Goal: Task Accomplishment & Management: Manage account settings

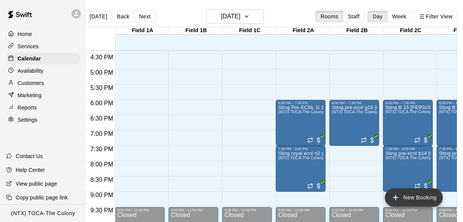
scroll to position [0, 13]
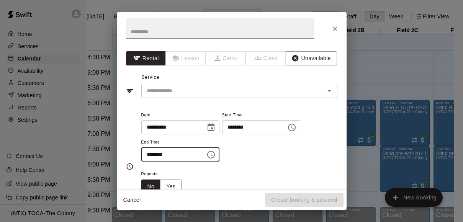
click at [151, 154] on input "********" at bounding box center [170, 155] width 59 height 14
type input "********"
click at [229, 100] on div "**********" at bounding box center [232, 117] width 230 height 145
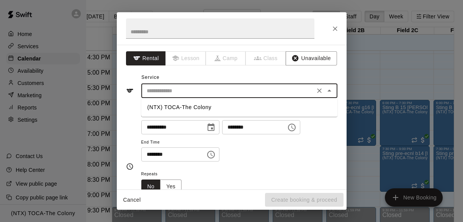
click at [237, 90] on input "text" at bounding box center [228, 91] width 169 height 10
click at [232, 107] on li "(NTX) TOCA-The Colony" at bounding box center [239, 107] width 196 height 13
type input "**********"
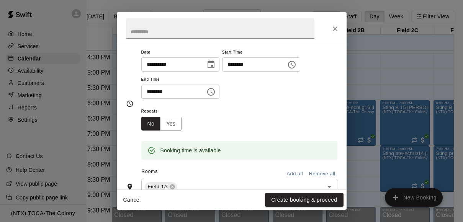
scroll to position [65, 0]
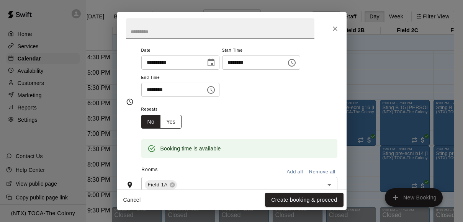
click at [172, 123] on button "Yes" at bounding box center [170, 122] width 21 height 14
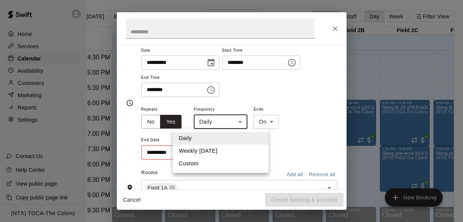
click at [224, 124] on body "Home Services Calendar Availability Customers Marketing Reports Settings Contac…" at bounding box center [218, 117] width 463 height 235
click at [220, 149] on li "Weekly [DATE]" at bounding box center [221, 151] width 96 height 13
type input "******"
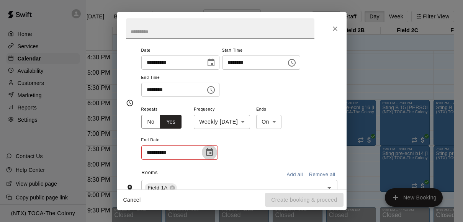
click at [209, 152] on icon "Choose date" at bounding box center [209, 152] width 9 height 9
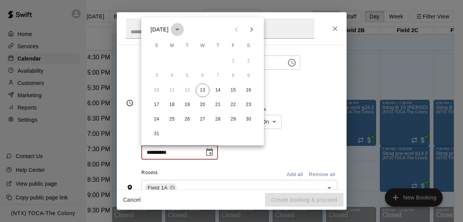
click at [179, 30] on icon "calendar view is open, switch to year view" at bounding box center [177, 30] width 4 height 2
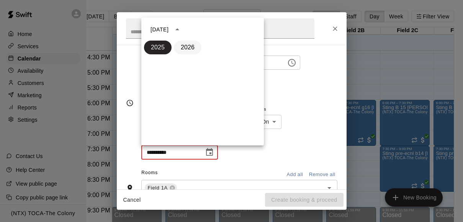
click at [192, 44] on button "2026" at bounding box center [188, 48] width 28 height 14
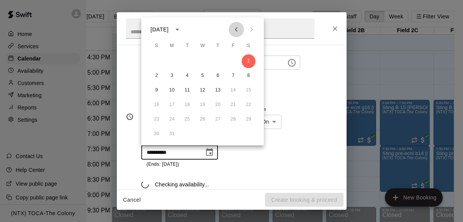
click at [237, 29] on icon "Previous month" at bounding box center [236, 29] width 9 height 9
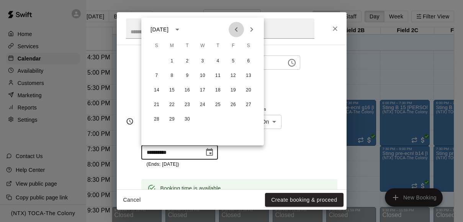
click at [236, 30] on icon "Previous month" at bounding box center [236, 29] width 3 height 5
click at [235, 89] on button "15" at bounding box center [233, 91] width 14 height 14
type input "**********"
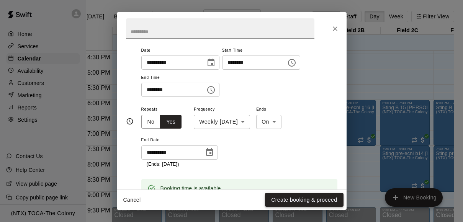
click at [284, 197] on button "Create booking & proceed" at bounding box center [304, 200] width 78 height 14
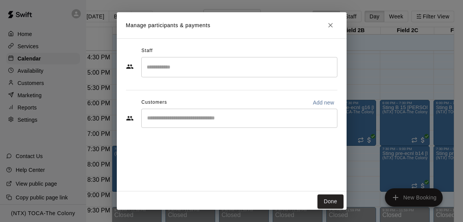
click at [249, 123] on div "​" at bounding box center [239, 118] width 196 height 19
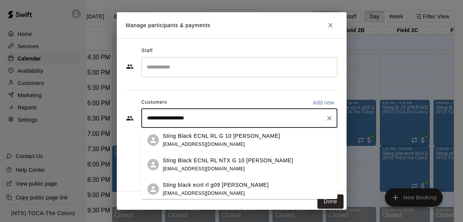
type input "**********"
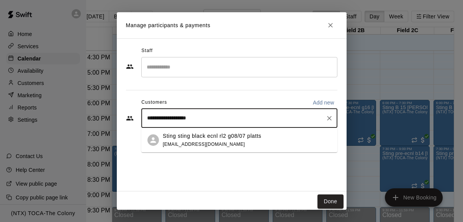
click at [242, 140] on div "Sting sting black ecnl rl2 g08/07 platts [EMAIL_ADDRESS][DOMAIN_NAME]" at bounding box center [212, 140] width 98 height 16
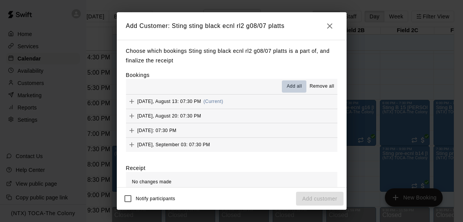
click at [292, 84] on span "Add all" at bounding box center [294, 87] width 15 height 8
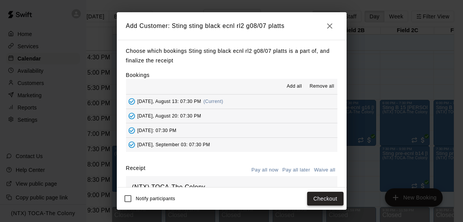
click at [323, 197] on button "Checkout" at bounding box center [325, 199] width 36 height 14
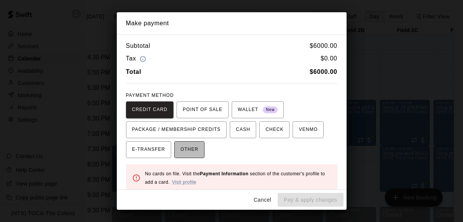
click at [193, 150] on span "OTHER" at bounding box center [189, 150] width 18 height 12
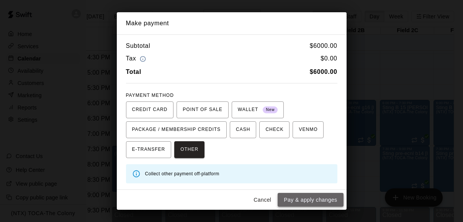
click at [314, 200] on button "Pay & apply changes" at bounding box center [311, 200] width 66 height 14
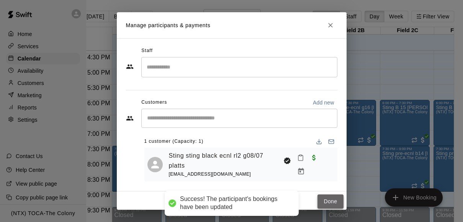
click at [325, 200] on button "Done" at bounding box center [331, 202] width 26 height 14
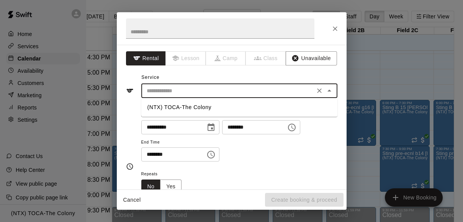
click at [230, 94] on input "text" at bounding box center [228, 91] width 169 height 10
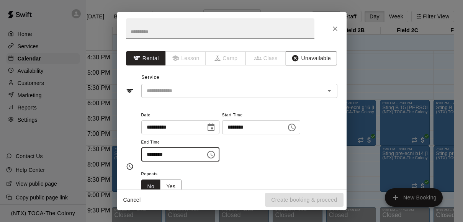
click at [149, 154] on input "********" at bounding box center [170, 155] width 59 height 14
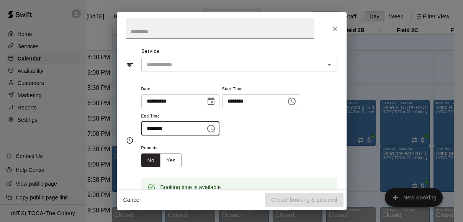
scroll to position [26, 0]
type input "********"
click at [236, 67] on input "text" at bounding box center [228, 65] width 169 height 10
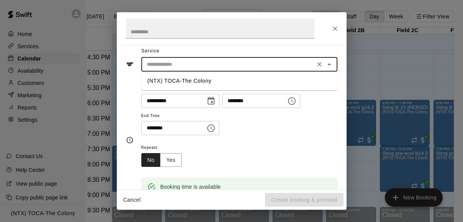
click at [231, 81] on li "(NTX) TOCA-The Colony" at bounding box center [239, 81] width 196 height 13
type input "**********"
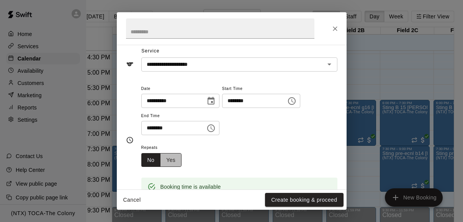
click at [175, 162] on button "Yes" at bounding box center [170, 160] width 21 height 14
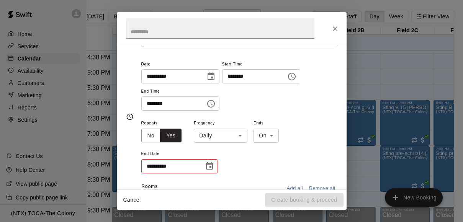
scroll to position [55, 0]
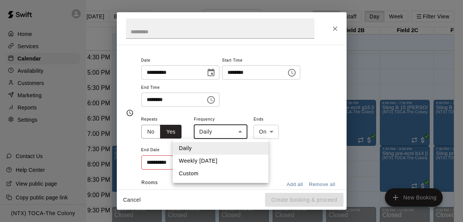
click at [241, 130] on body "Home Services Calendar Availability Customers Marketing Reports Settings Contac…" at bounding box center [218, 117] width 463 height 235
click at [230, 157] on li "Weekly [DATE]" at bounding box center [221, 161] width 96 height 13
type input "******"
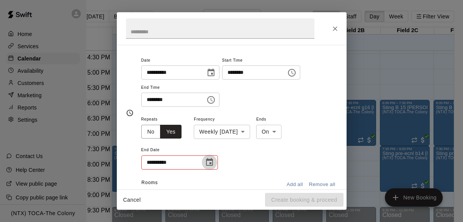
click at [211, 165] on icon "Choose date" at bounding box center [209, 162] width 9 height 9
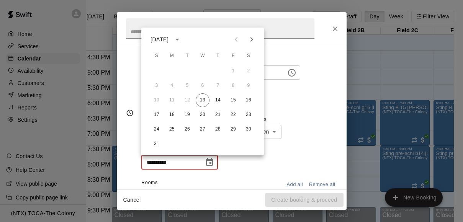
click at [182, 36] on icon "calendar view is open, switch to year view" at bounding box center [177, 39] width 9 height 9
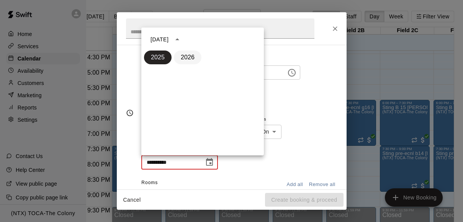
click at [189, 60] on button "2026" at bounding box center [188, 58] width 28 height 14
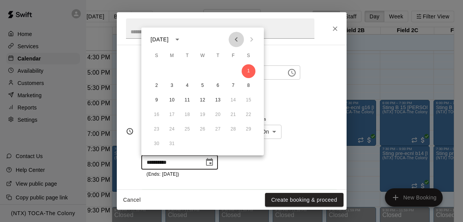
click at [238, 40] on icon "Previous month" at bounding box center [236, 39] width 9 height 9
click at [232, 95] on button "15" at bounding box center [233, 100] width 14 height 14
type input "**********"
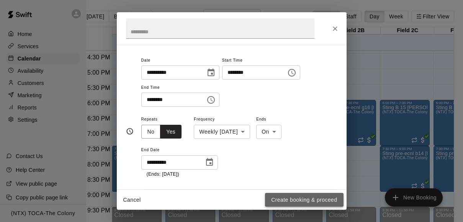
scroll to position [59, 0]
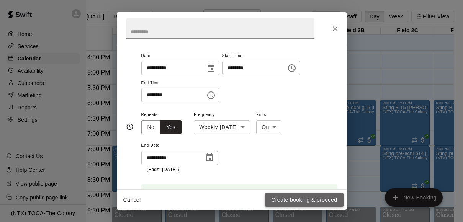
click at [315, 198] on button "Create booking & proceed" at bounding box center [304, 200] width 78 height 14
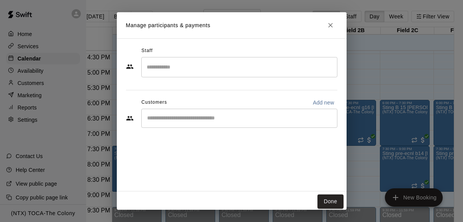
click at [192, 122] on div "​" at bounding box center [239, 118] width 196 height 19
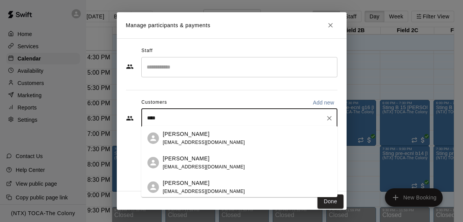
scroll to position [2, 0]
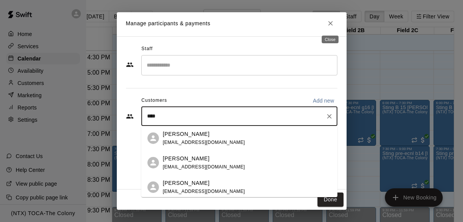
type input "****"
click at [330, 24] on icon "Close" at bounding box center [331, 24] width 8 height 8
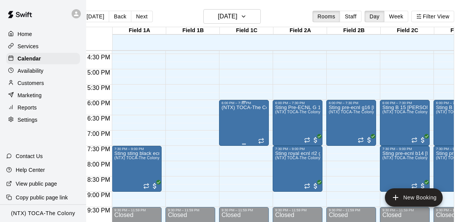
click at [226, 137] on div "(NTX) TOCA-The Colony" at bounding box center [243, 216] width 45 height 222
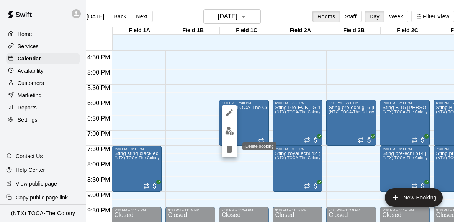
click at [230, 148] on icon "delete" at bounding box center [229, 149] width 5 height 7
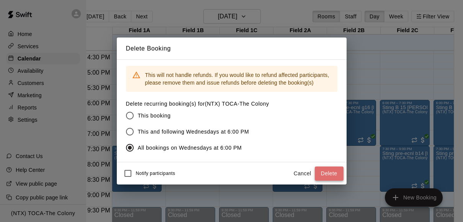
click at [326, 171] on button "Delete" at bounding box center [329, 174] width 29 height 14
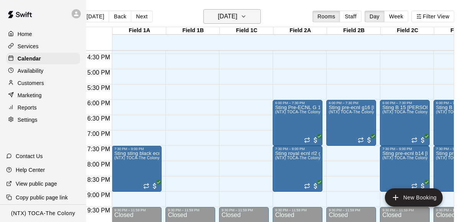
click at [231, 16] on h6 "[DATE]" at bounding box center [228, 16] width 20 height 11
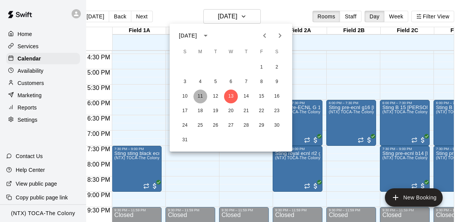
click at [200, 94] on button "11" at bounding box center [201, 97] width 14 height 14
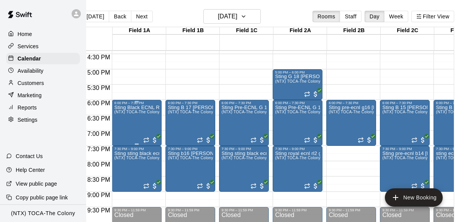
click at [144, 133] on div "Sting Black ECNL RL NTX G 09 Brave Platts (NTX) TOCA-The Colony" at bounding box center [136, 216] width 45 height 222
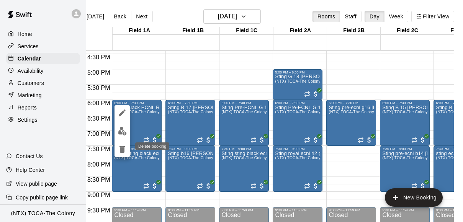
click at [118, 150] on icon "delete" at bounding box center [122, 149] width 9 height 9
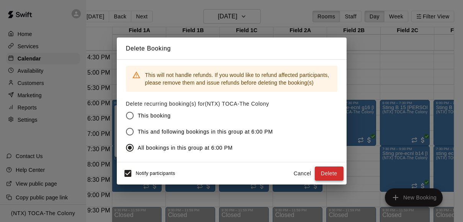
click at [325, 171] on button "Delete" at bounding box center [329, 174] width 29 height 14
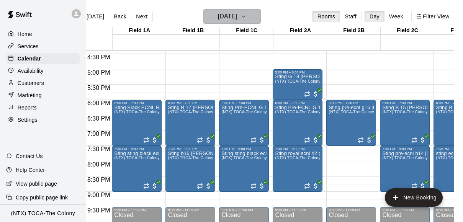
click at [247, 12] on icon "button" at bounding box center [244, 16] width 6 height 9
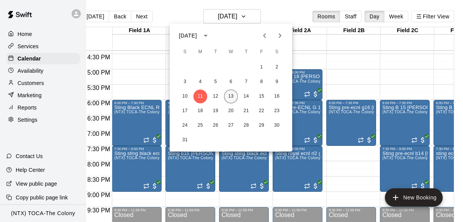
click at [233, 94] on button "13" at bounding box center [231, 97] width 14 height 14
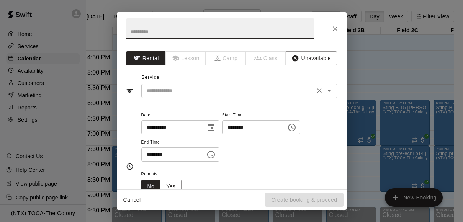
click at [289, 91] on input "text" at bounding box center [228, 91] width 169 height 10
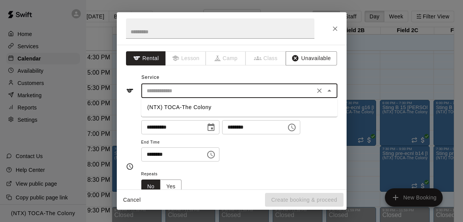
click at [276, 110] on li "(NTX) TOCA-The Colony" at bounding box center [239, 107] width 196 height 13
type input "**********"
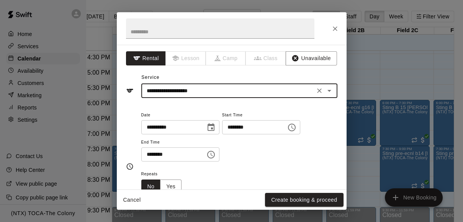
click at [152, 155] on input "********" at bounding box center [170, 155] width 59 height 14
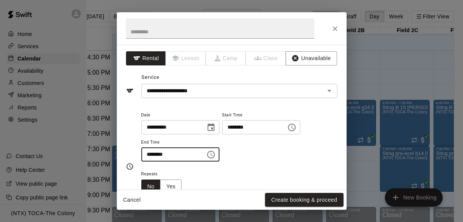
type input "********"
click at [236, 173] on div "Repeats No Yes" at bounding box center [239, 181] width 196 height 24
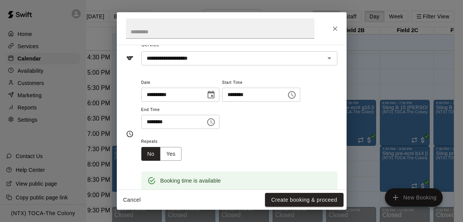
scroll to position [46, 0]
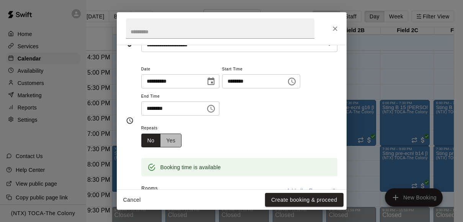
click at [177, 144] on button "Yes" at bounding box center [170, 141] width 21 height 14
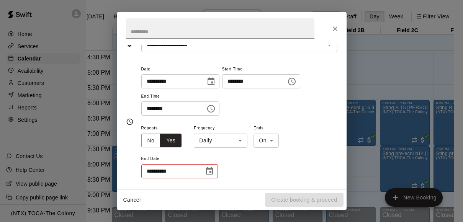
click at [220, 138] on body "Home Services Calendar Availability Customers Marketing Reports Settings Contac…" at bounding box center [218, 117] width 463 height 235
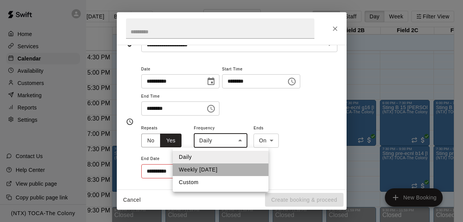
click at [218, 169] on li "Weekly [DATE]" at bounding box center [221, 170] width 96 height 13
type input "******"
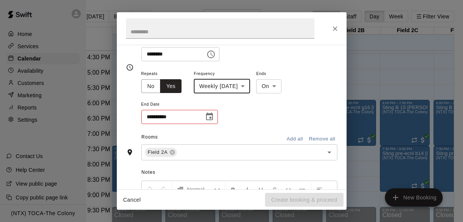
scroll to position [126, 0]
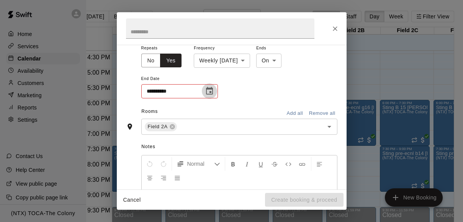
click at [210, 92] on icon "Choose date" at bounding box center [209, 91] width 7 height 8
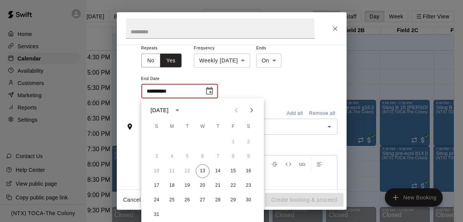
click at [182, 109] on icon "calendar view is open, switch to year view" at bounding box center [177, 110] width 9 height 9
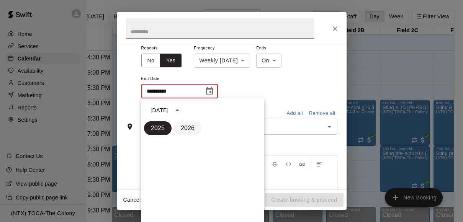
click at [192, 126] on button "2026" at bounding box center [188, 128] width 28 height 14
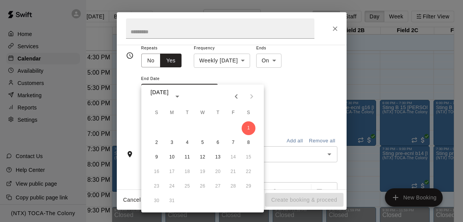
scroll to position [140, 0]
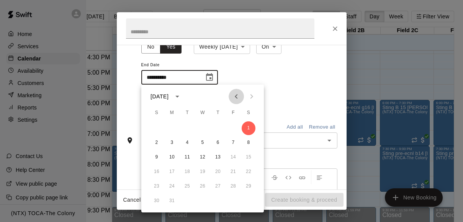
click at [236, 96] on icon "Previous month" at bounding box center [236, 96] width 9 height 9
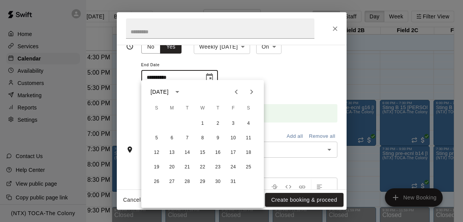
scroll to position [144, 0]
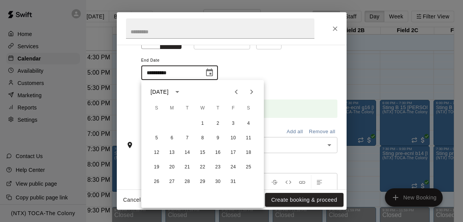
click at [236, 96] on icon "Previous month" at bounding box center [236, 91] width 9 height 9
click at [235, 153] on button "15" at bounding box center [233, 153] width 14 height 14
type input "**********"
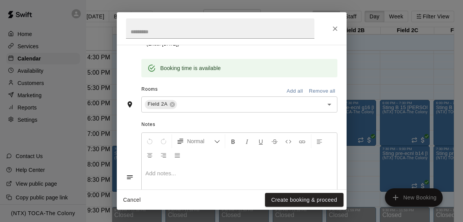
scroll to position [231, 0]
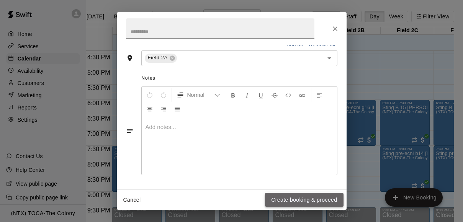
click at [307, 198] on button "Create booking & proceed" at bounding box center [304, 200] width 78 height 14
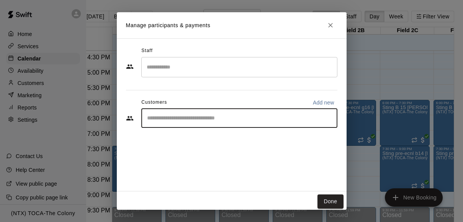
click at [229, 116] on input "Start typing to search customers..." at bounding box center [239, 119] width 189 height 8
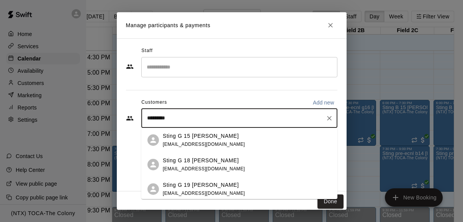
type input "**********"
click at [223, 187] on div "Sting G 18 [PERSON_NAME] [EMAIL_ADDRESS][DOMAIN_NAME]" at bounding box center [247, 189] width 169 height 16
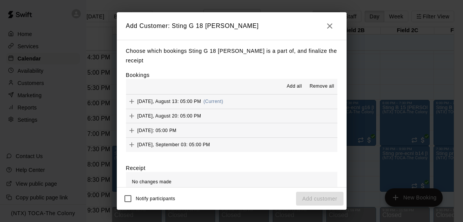
click at [288, 83] on span "Add all" at bounding box center [294, 87] width 15 height 8
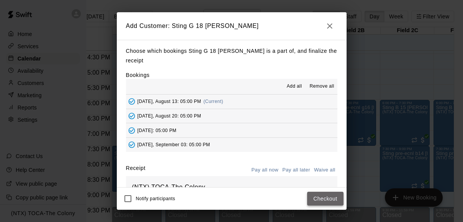
click at [320, 198] on button "Checkout" at bounding box center [325, 199] width 36 height 14
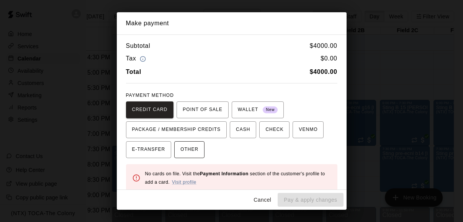
click at [193, 154] on span "OTHER" at bounding box center [189, 150] width 18 height 12
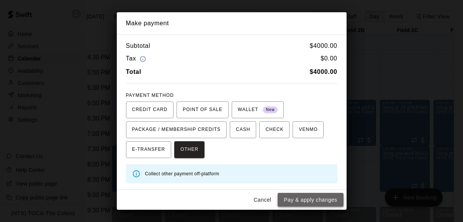
click at [321, 201] on button "Pay & apply changes" at bounding box center [311, 200] width 66 height 14
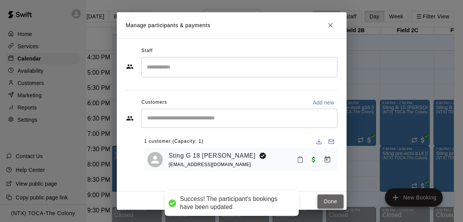
click at [334, 201] on button "Done" at bounding box center [331, 202] width 26 height 14
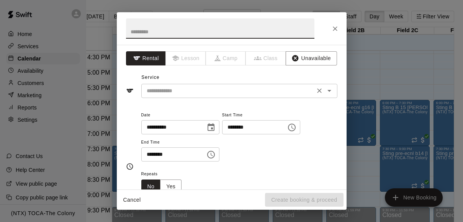
click at [225, 87] on input "text" at bounding box center [228, 91] width 169 height 10
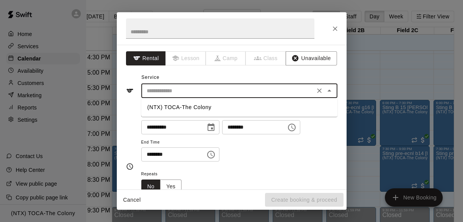
click at [220, 108] on li "(NTX) TOCA-The Colony" at bounding box center [239, 107] width 196 height 13
type input "**********"
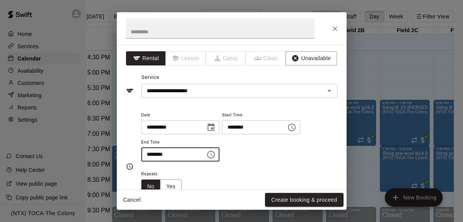
click at [151, 156] on input "********" at bounding box center [170, 155] width 59 height 14
type input "********"
click at [269, 159] on div "**********" at bounding box center [239, 136] width 196 height 52
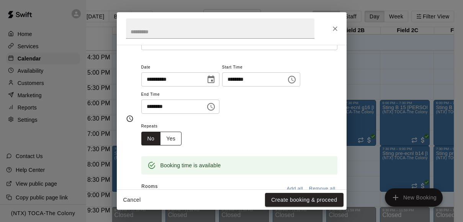
scroll to position [49, 0]
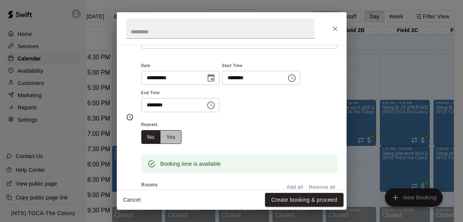
click at [167, 134] on button "Yes" at bounding box center [170, 137] width 21 height 14
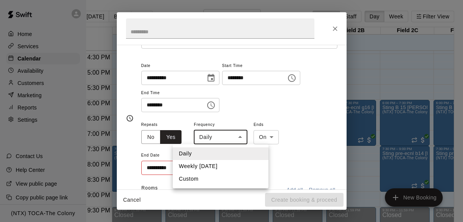
click at [215, 135] on body "Home Services Calendar Availability Customers Marketing Reports Settings Contac…" at bounding box center [218, 117] width 463 height 235
click at [214, 165] on li "Weekly [DATE]" at bounding box center [221, 166] width 96 height 13
type input "******"
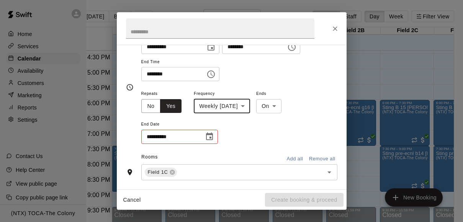
scroll to position [90, 0]
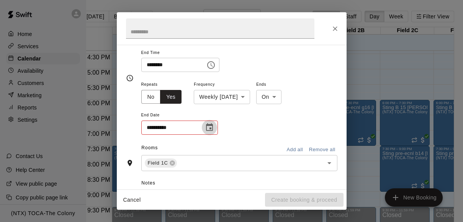
click at [210, 124] on icon "Choose date" at bounding box center [209, 127] width 7 height 8
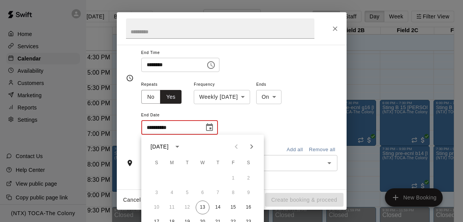
click at [182, 148] on icon "calendar view is open, switch to year view" at bounding box center [177, 146] width 9 height 9
click at [190, 166] on button "2026" at bounding box center [188, 165] width 28 height 14
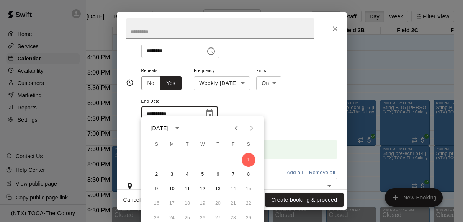
scroll to position [108, 0]
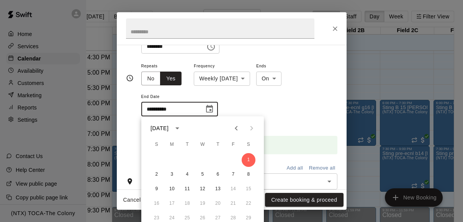
click at [235, 126] on icon "Previous month" at bounding box center [236, 128] width 9 height 9
click at [232, 189] on button "15" at bounding box center [233, 189] width 14 height 14
type input "**********"
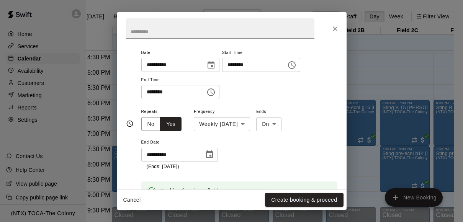
scroll to position [56, 0]
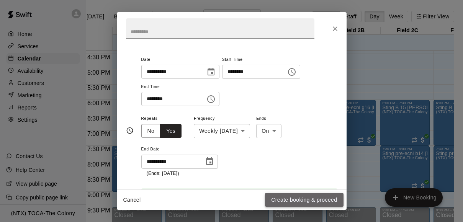
click at [303, 198] on button "Create booking & proceed" at bounding box center [304, 200] width 78 height 14
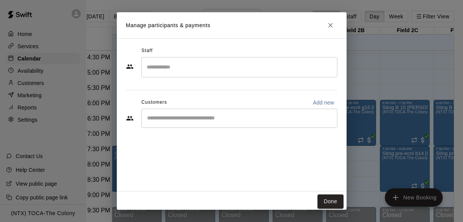
click at [223, 123] on div "​" at bounding box center [239, 118] width 196 height 19
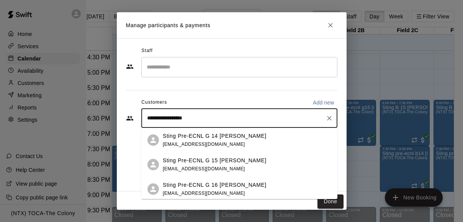
type input "**********"
click at [233, 187] on p "Sting Pre-ECNL G 14 [PERSON_NAME]" at bounding box center [215, 185] width 104 height 8
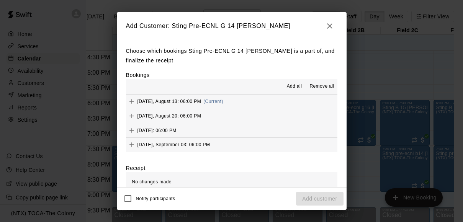
click at [292, 87] on span "Add all" at bounding box center [294, 87] width 15 height 8
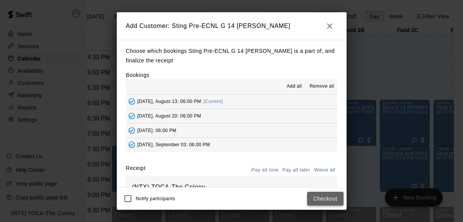
click at [324, 197] on button "Checkout" at bounding box center [325, 199] width 36 height 14
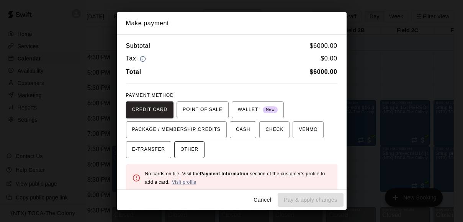
click at [191, 154] on span "OTHER" at bounding box center [189, 150] width 18 height 12
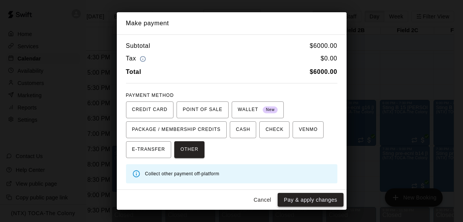
click at [316, 201] on button "Pay & apply changes" at bounding box center [311, 200] width 66 height 14
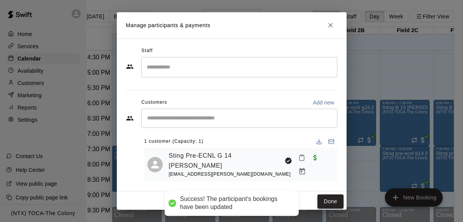
click at [328, 198] on button "Done" at bounding box center [331, 202] width 26 height 14
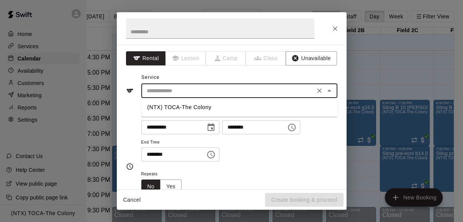
click at [205, 94] on input "text" at bounding box center [228, 91] width 169 height 10
click at [204, 108] on li "(NTX) TOCA-The Colony" at bounding box center [239, 107] width 196 height 13
type input "**********"
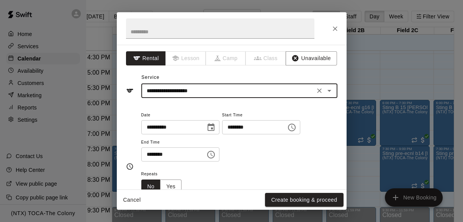
click at [150, 156] on input "********" at bounding box center [170, 155] width 59 height 14
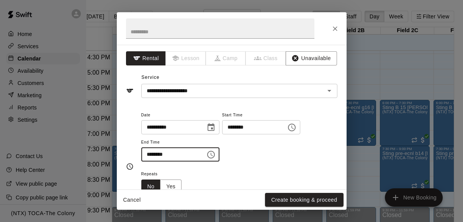
type input "********"
click at [189, 172] on div "Repeats No Yes" at bounding box center [239, 181] width 196 height 24
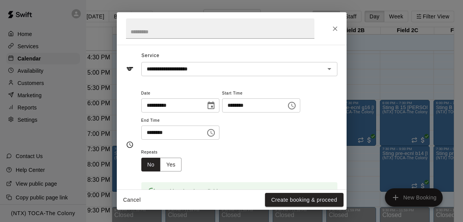
scroll to position [28, 0]
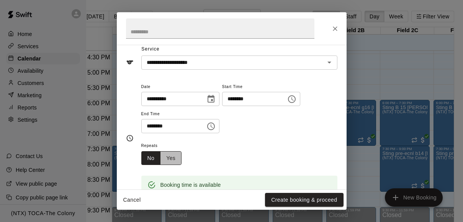
click at [173, 157] on button "Yes" at bounding box center [170, 158] width 21 height 14
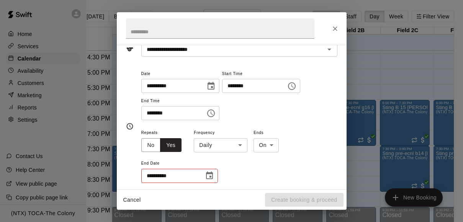
scroll to position [56, 0]
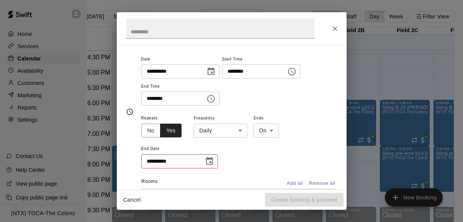
click at [238, 131] on body "Home Services Calendar Availability Customers Marketing Reports Settings Contac…" at bounding box center [218, 117] width 463 height 235
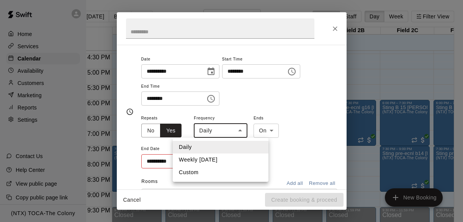
click at [227, 161] on li "Weekly [DATE]" at bounding box center [221, 160] width 96 height 13
type input "******"
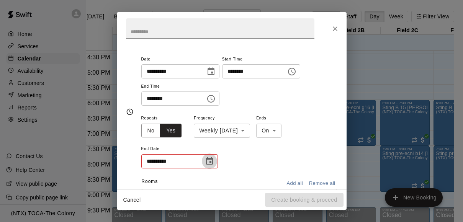
click at [209, 161] on icon "Choose date" at bounding box center [209, 161] width 9 height 9
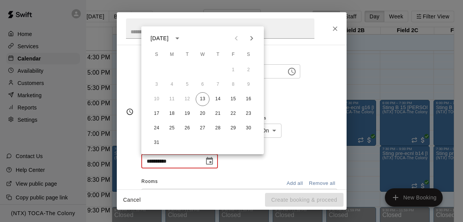
click at [182, 37] on icon "calendar view is open, switch to year view" at bounding box center [177, 38] width 9 height 9
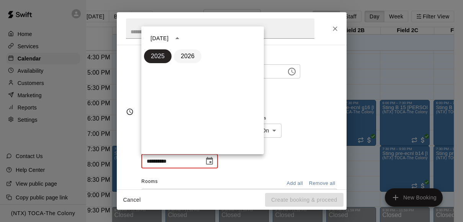
click at [191, 55] on button "2026" at bounding box center [188, 56] width 28 height 14
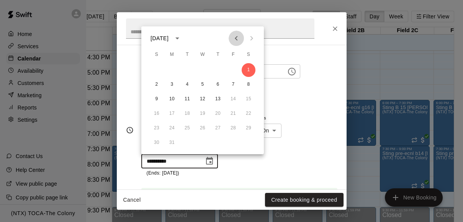
click at [238, 35] on icon "Previous month" at bounding box center [236, 38] width 9 height 9
click at [233, 98] on button "15" at bounding box center [233, 99] width 14 height 14
type input "**********"
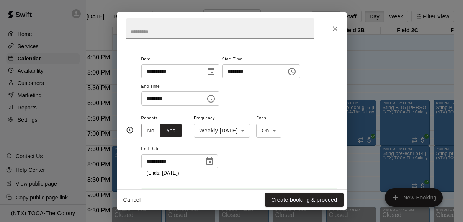
scroll to position [61, 0]
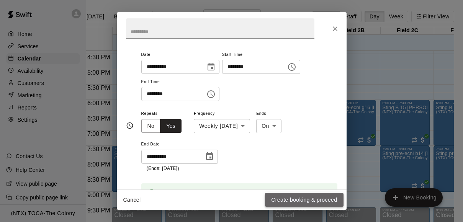
click at [297, 200] on button "Create booking & proceed" at bounding box center [304, 200] width 78 height 14
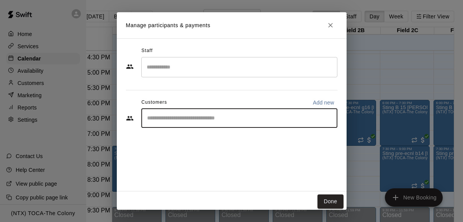
click at [215, 115] on input "Start typing to search customers..." at bounding box center [239, 119] width 189 height 8
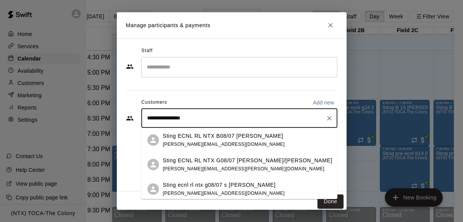
click at [162, 116] on input "**********" at bounding box center [234, 119] width 178 height 8
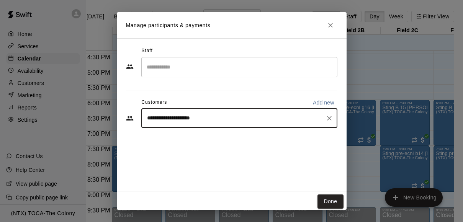
type input "**********"
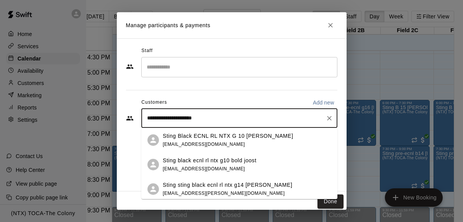
click at [245, 187] on p "Sting sting black ecnl rl ntx g14 [PERSON_NAME]" at bounding box center [228, 185] width 130 height 8
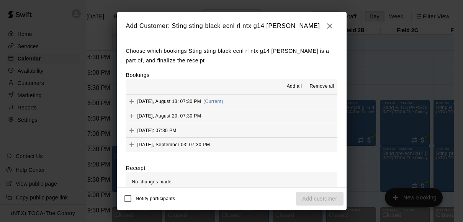
click at [290, 82] on button "Add all" at bounding box center [294, 86] width 25 height 12
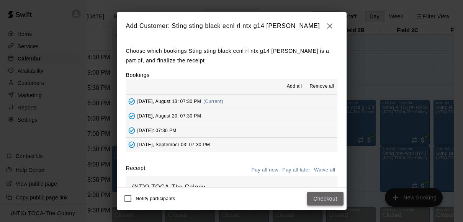
click at [325, 200] on button "Checkout" at bounding box center [325, 199] width 36 height 14
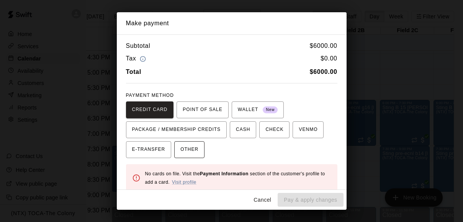
click at [194, 149] on span "OTHER" at bounding box center [189, 150] width 18 height 12
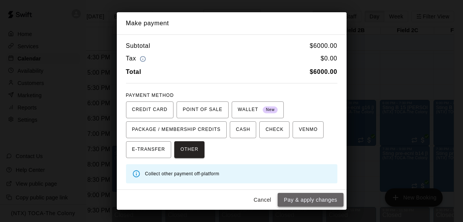
click at [301, 199] on button "Pay & apply changes" at bounding box center [311, 200] width 66 height 14
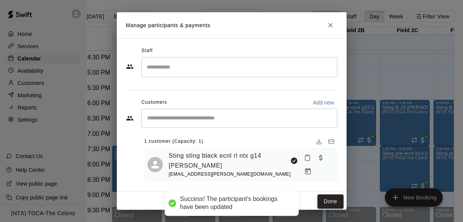
click at [330, 198] on button "Done" at bounding box center [331, 202] width 26 height 14
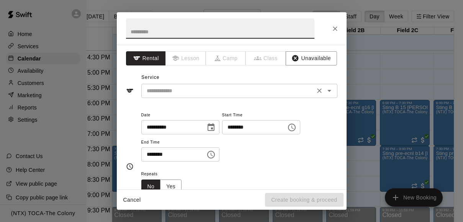
click at [173, 92] on input "text" at bounding box center [228, 91] width 169 height 10
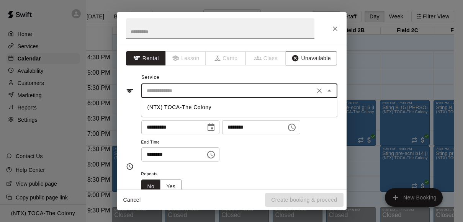
click at [179, 109] on li "(NTX) TOCA-The Colony" at bounding box center [239, 107] width 196 height 13
type input "**********"
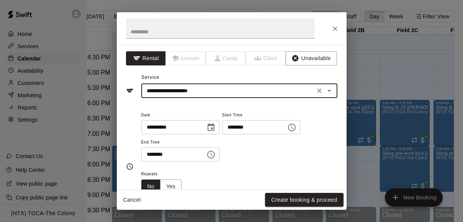
click at [151, 155] on input "********" at bounding box center [170, 155] width 59 height 14
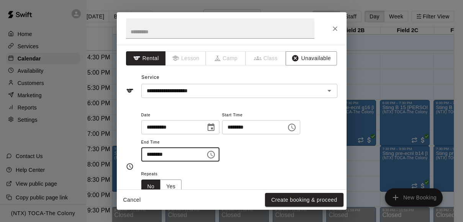
type input "********"
click at [208, 182] on div "Repeats No Yes" at bounding box center [239, 181] width 196 height 24
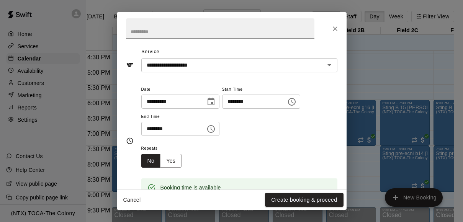
scroll to position [26, 0]
click at [175, 157] on button "Yes" at bounding box center [170, 160] width 21 height 14
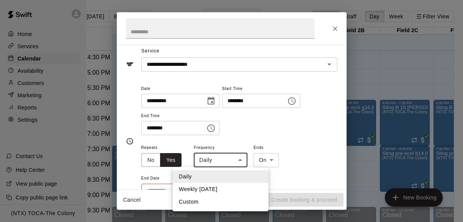
click at [217, 158] on body "Home Services Calendar Availability Customers Marketing Reports Settings Contac…" at bounding box center [218, 117] width 463 height 235
click at [216, 190] on li "Weekly [DATE]" at bounding box center [221, 189] width 96 height 13
type input "******"
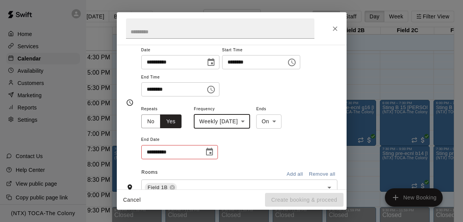
scroll to position [68, 0]
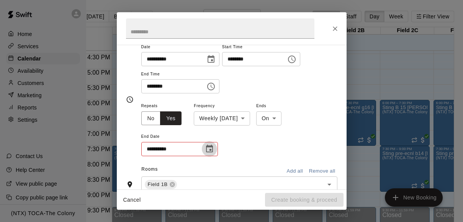
click at [209, 142] on button "Choose date" at bounding box center [209, 148] width 15 height 15
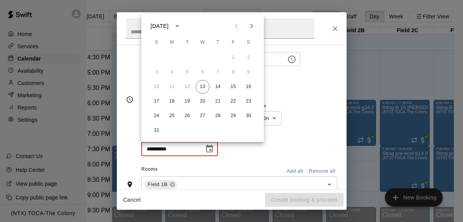
click at [179, 26] on icon "calendar view is open, switch to year view" at bounding box center [177, 26] width 4 height 2
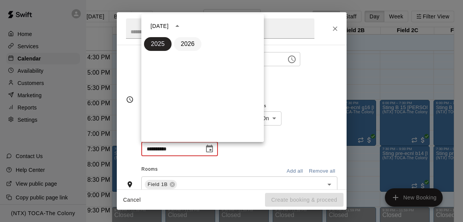
click at [192, 42] on button "2026" at bounding box center [188, 44] width 28 height 14
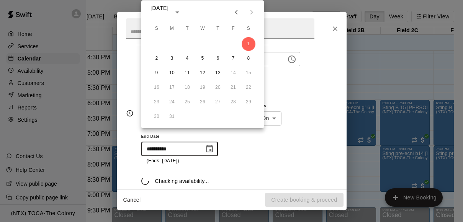
scroll to position [82, 0]
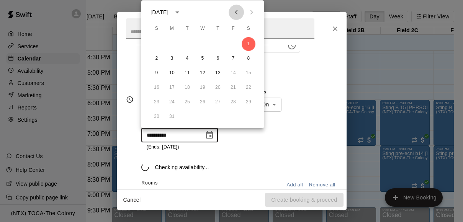
click at [236, 10] on icon "Previous month" at bounding box center [236, 12] width 9 height 9
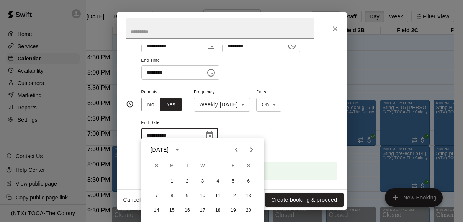
scroll to position [87, 0]
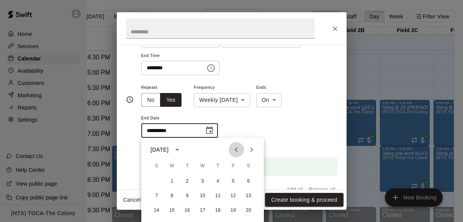
click at [239, 148] on icon "Previous month" at bounding box center [236, 149] width 9 height 9
click at [234, 209] on button "15" at bounding box center [233, 211] width 14 height 14
type input "**********"
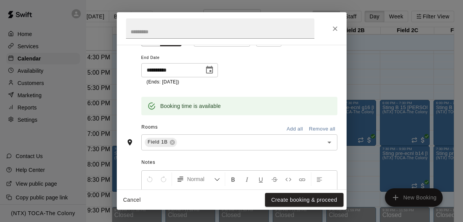
scroll to position [155, 0]
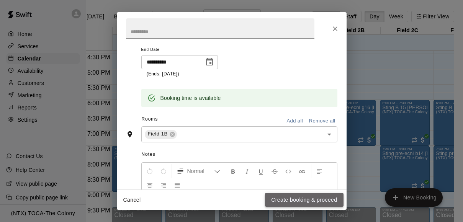
click at [298, 198] on button "Create booking & proceed" at bounding box center [304, 200] width 78 height 14
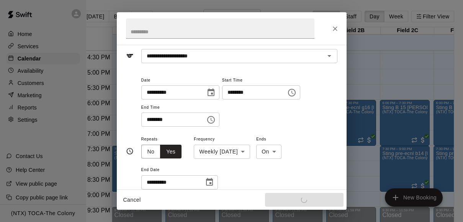
scroll to position [31, 0]
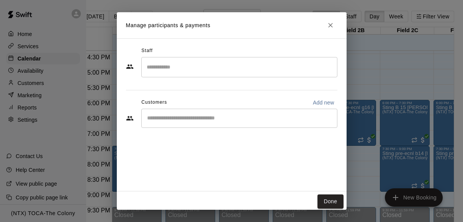
click at [253, 121] on input "Start typing to search customers..." at bounding box center [239, 119] width 189 height 8
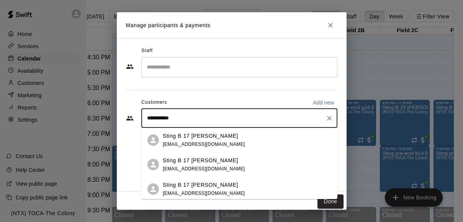
type input "**********"
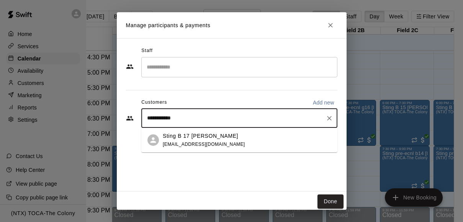
click at [205, 139] on p "Sting B 17 [PERSON_NAME]" at bounding box center [200, 136] width 75 height 8
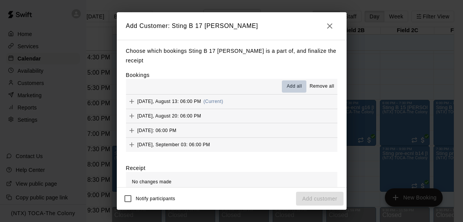
click at [293, 83] on span "Add all" at bounding box center [294, 87] width 15 height 8
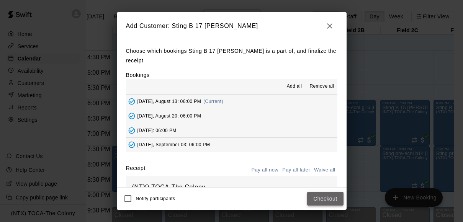
click at [326, 202] on button "Checkout" at bounding box center [325, 199] width 36 height 14
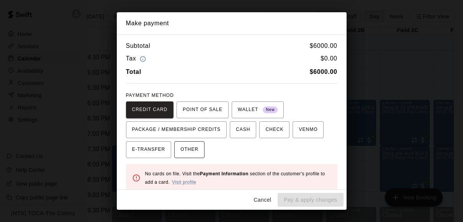
click at [192, 149] on span "OTHER" at bounding box center [189, 150] width 18 height 12
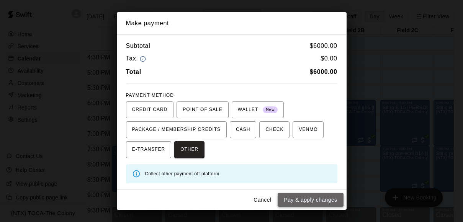
click at [315, 197] on button "Pay & apply changes" at bounding box center [311, 200] width 66 height 14
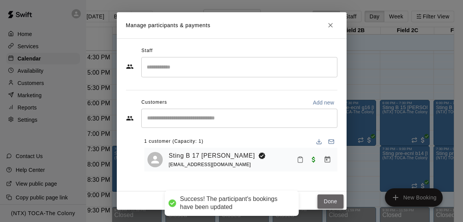
click at [331, 203] on button "Done" at bounding box center [331, 202] width 26 height 14
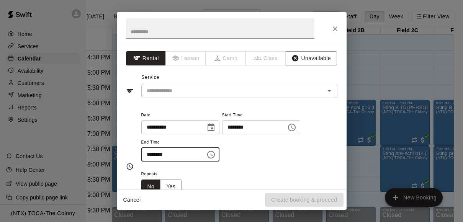
click at [150, 155] on input "********" at bounding box center [170, 155] width 59 height 14
type input "********"
click at [264, 169] on div "**********" at bounding box center [239, 139] width 196 height 59
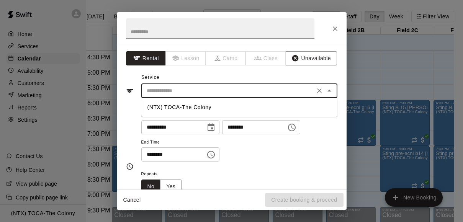
click at [256, 92] on input "text" at bounding box center [228, 91] width 169 height 10
click at [254, 108] on li "(NTX) TOCA-The Colony" at bounding box center [239, 107] width 196 height 13
type input "**********"
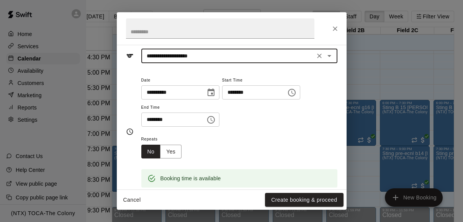
scroll to position [48, 0]
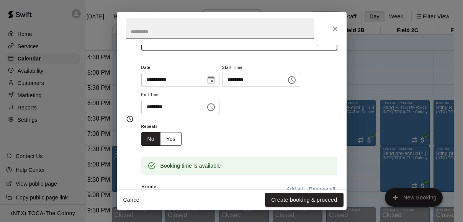
click at [177, 142] on button "Yes" at bounding box center [170, 139] width 21 height 14
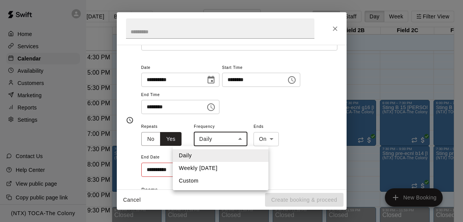
click at [221, 142] on body "Home Services Calendar Availability Customers Marketing Reports Settings Contac…" at bounding box center [218, 117] width 463 height 235
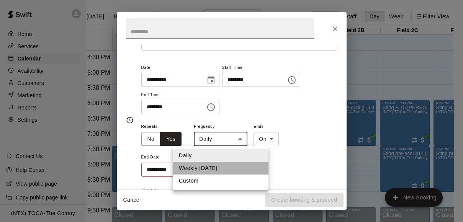
click at [218, 169] on li "Weekly [DATE]" at bounding box center [221, 168] width 96 height 13
type input "******"
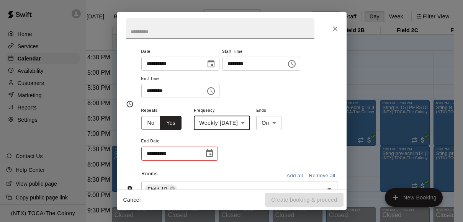
scroll to position [65, 0]
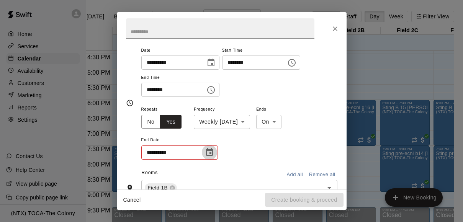
click at [208, 153] on icon "Choose date" at bounding box center [209, 152] width 9 height 9
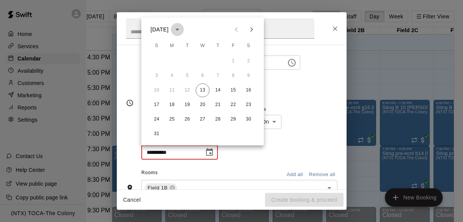
click at [182, 31] on icon "calendar view is open, switch to year view" at bounding box center [177, 29] width 9 height 9
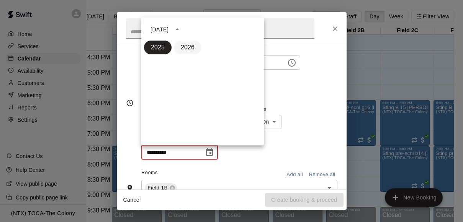
click at [190, 54] on button "2026" at bounding box center [188, 48] width 28 height 14
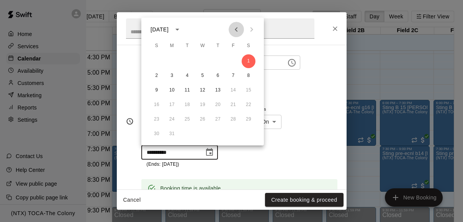
click at [238, 26] on icon "Previous month" at bounding box center [236, 29] width 9 height 9
click at [239, 27] on icon "Previous month" at bounding box center [236, 29] width 9 height 9
click at [240, 28] on icon "Previous month" at bounding box center [236, 29] width 9 height 9
click at [233, 90] on button "15" at bounding box center [233, 91] width 14 height 14
type input "**********"
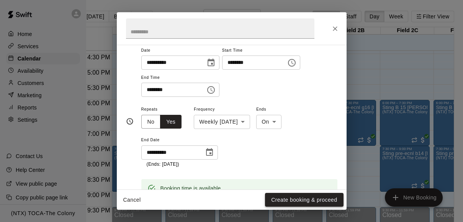
click at [307, 202] on button "Create booking & proceed" at bounding box center [304, 200] width 78 height 14
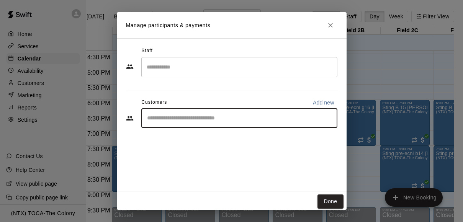
click at [201, 119] on input "Start typing to search customers..." at bounding box center [239, 119] width 189 height 8
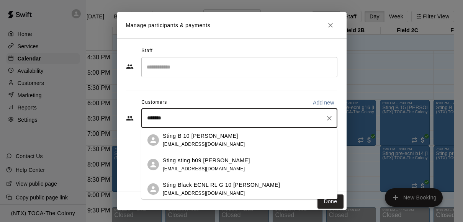
type input "********"
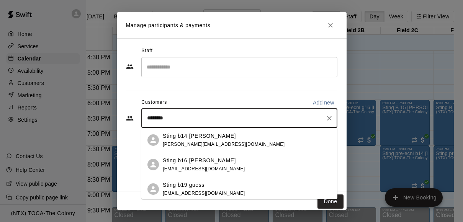
click at [190, 165] on div "Sting b16 [PERSON_NAME] [EMAIL_ADDRESS][DOMAIN_NAME]" at bounding box center [204, 165] width 82 height 16
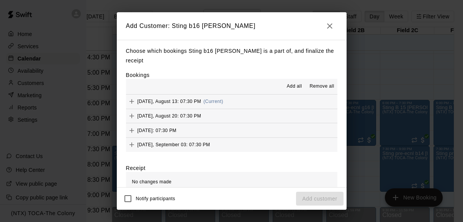
click at [296, 83] on span "Add all" at bounding box center [294, 87] width 15 height 8
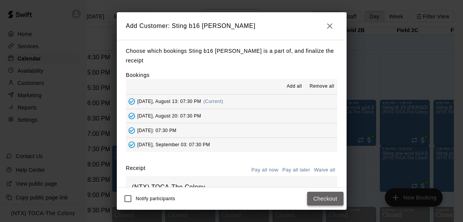
click at [331, 197] on button "Checkout" at bounding box center [325, 199] width 36 height 14
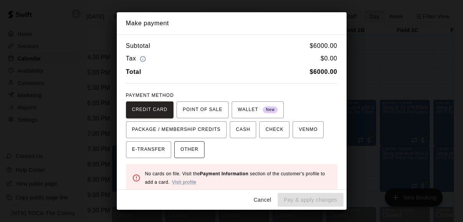
click at [193, 149] on span "OTHER" at bounding box center [189, 150] width 18 height 12
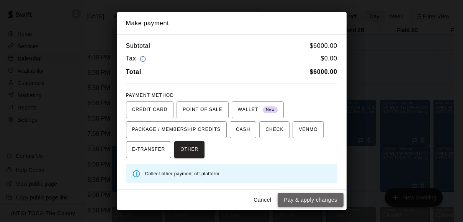
click at [320, 198] on button "Pay & apply changes" at bounding box center [311, 200] width 66 height 14
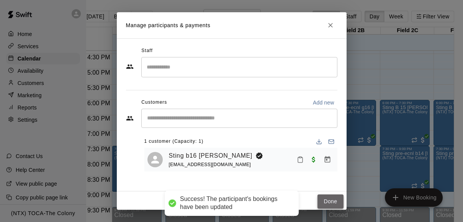
click at [331, 198] on button "Done" at bounding box center [331, 202] width 26 height 14
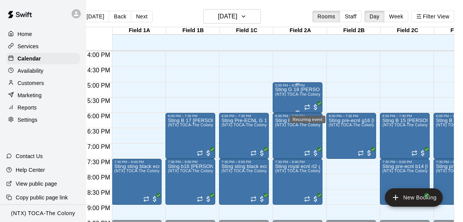
scroll to position [485, 0]
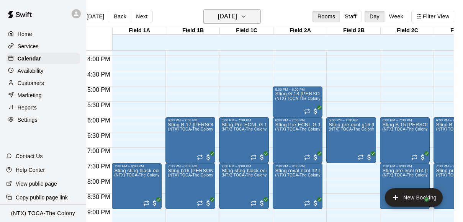
click at [245, 16] on icon "button" at bounding box center [243, 17] width 3 height 2
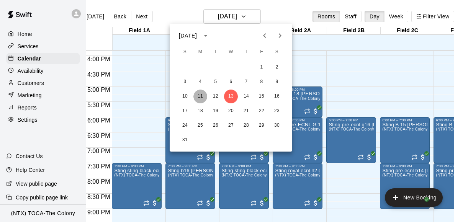
click at [200, 95] on button "11" at bounding box center [201, 97] width 14 height 14
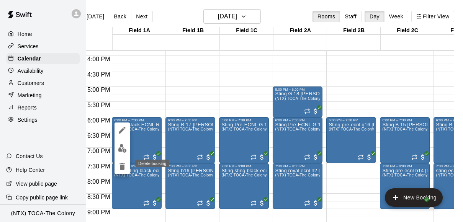
click at [120, 167] on icon "delete" at bounding box center [122, 166] width 9 height 9
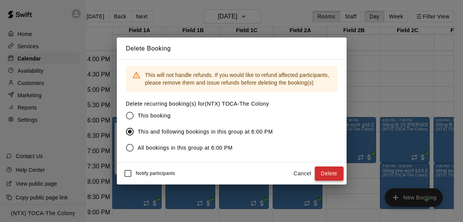
click at [328, 171] on button "Delete" at bounding box center [329, 174] width 29 height 14
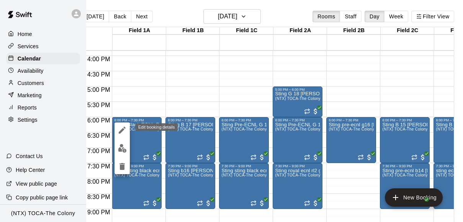
click at [125, 130] on icon "edit" at bounding box center [122, 130] width 9 height 9
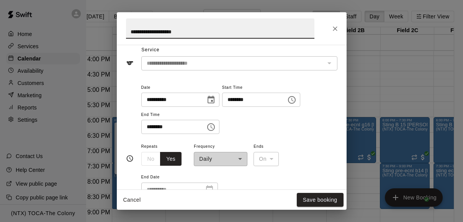
scroll to position [38, 0]
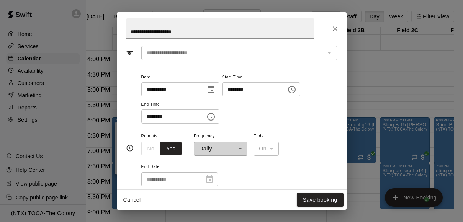
click at [240, 149] on div "**********" at bounding box center [221, 143] width 54 height 25
click at [146, 146] on div "No Yes" at bounding box center [161, 149] width 41 height 14
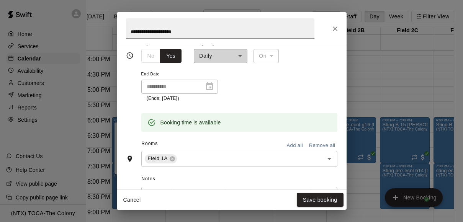
scroll to position [128, 0]
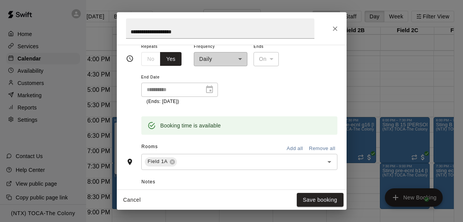
click at [209, 90] on div "**********" at bounding box center [179, 90] width 77 height 14
click at [269, 63] on div "On" at bounding box center [266, 59] width 25 height 14
click at [241, 59] on div "**********" at bounding box center [221, 54] width 54 height 25
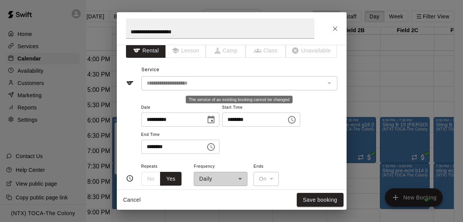
scroll to position [8, 0]
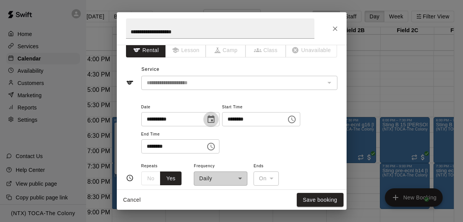
click at [214, 120] on icon "Choose date, selected date is Aug 11, 2025" at bounding box center [211, 119] width 7 height 8
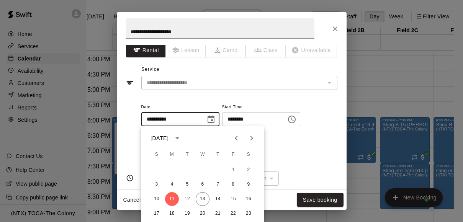
click at [213, 100] on div "**********" at bounding box center [232, 178] width 212 height 164
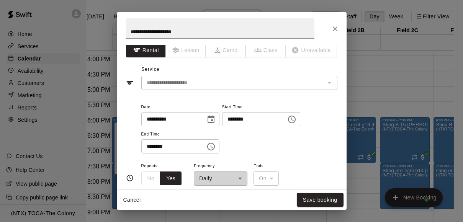
scroll to position [0, 0]
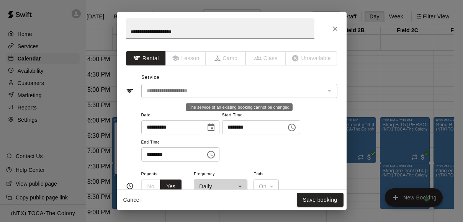
click at [330, 92] on div "The service of an existing booking cannot be changed" at bounding box center [329, 90] width 10 height 11
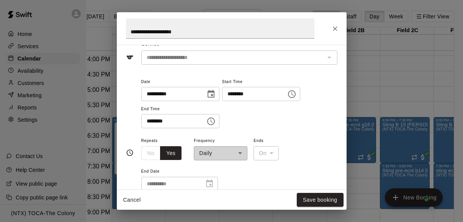
scroll to position [45, 0]
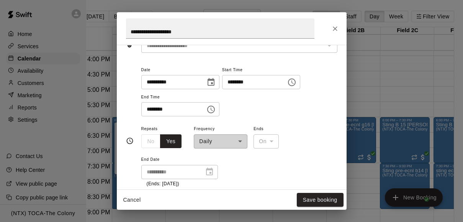
click at [151, 141] on div "No Yes" at bounding box center [161, 141] width 41 height 14
click at [164, 141] on button "Yes" at bounding box center [170, 141] width 21 height 14
click at [218, 141] on div "**********" at bounding box center [221, 136] width 54 height 25
click at [338, 25] on icon "Close" at bounding box center [335, 29] width 8 height 8
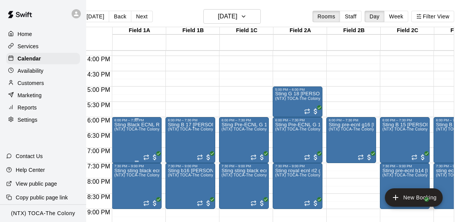
click at [36, 171] on div at bounding box center [231, 111] width 463 height 222
click at [36, 171] on p "Help Center" at bounding box center [30, 170] width 29 height 8
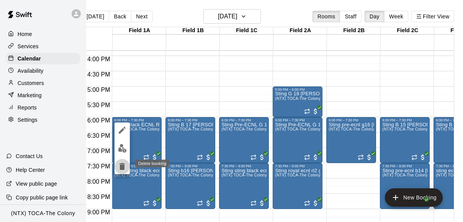
click at [121, 169] on icon "delete" at bounding box center [122, 166] width 5 height 7
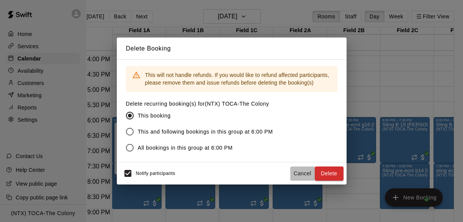
click at [300, 172] on button "Cancel" at bounding box center [302, 174] width 25 height 14
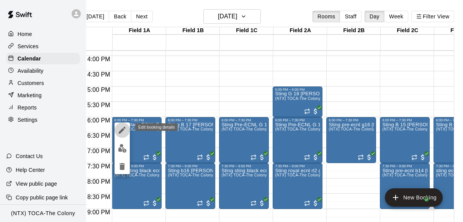
click at [120, 130] on icon "edit" at bounding box center [122, 130] width 9 height 9
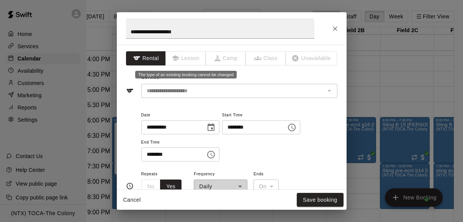
click at [182, 58] on span "Lesson" at bounding box center [186, 58] width 40 height 14
click at [193, 61] on span "Lesson" at bounding box center [186, 58] width 40 height 14
click at [233, 57] on span "Camp" at bounding box center [226, 58] width 40 height 14
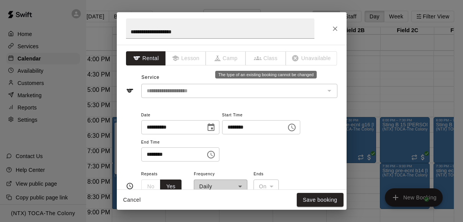
click at [264, 54] on span "Class" at bounding box center [266, 58] width 40 height 14
click at [309, 55] on span "Unavailable" at bounding box center [311, 58] width 51 height 14
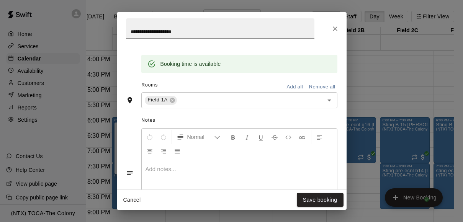
scroll to position [188, 0]
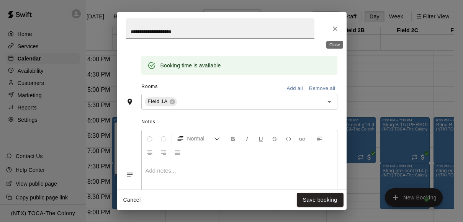
click at [336, 25] on icon "Close" at bounding box center [335, 29] width 8 height 8
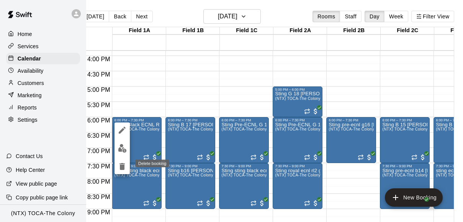
click at [120, 165] on icon "delete" at bounding box center [122, 166] width 9 height 9
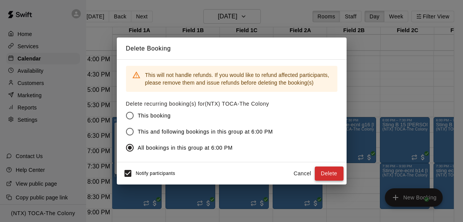
click at [322, 173] on button "Delete" at bounding box center [329, 174] width 29 height 14
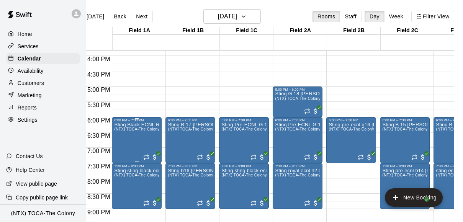
scroll to position [0, 0]
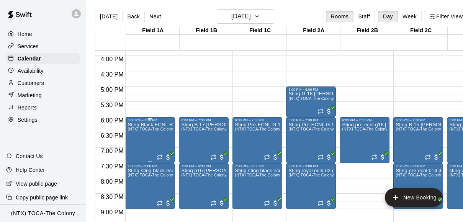
click at [138, 169] on icon "delete" at bounding box center [135, 166] width 9 height 9
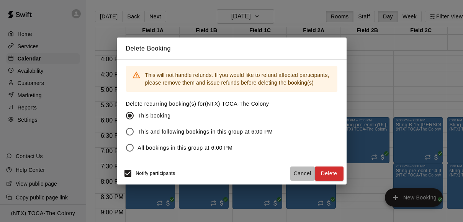
click at [303, 178] on button "Cancel" at bounding box center [302, 174] width 25 height 14
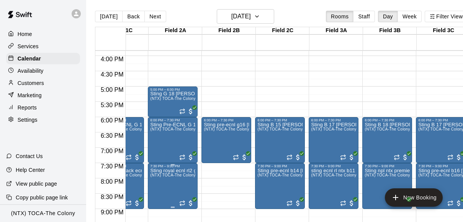
scroll to position [0, 141]
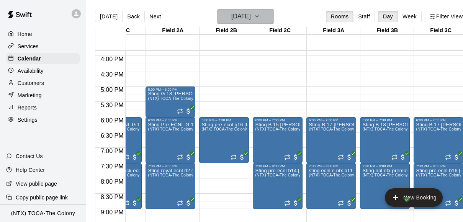
click at [260, 18] on icon "button" at bounding box center [257, 16] width 6 height 9
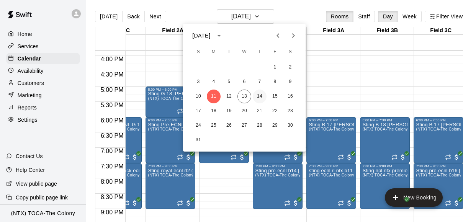
click at [261, 94] on button "14" at bounding box center [260, 97] width 14 height 14
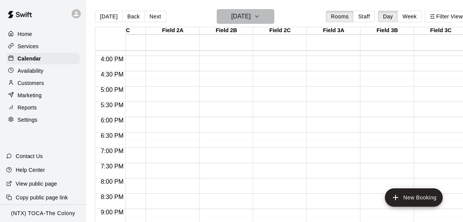
click at [260, 15] on icon "button" at bounding box center [257, 16] width 6 height 9
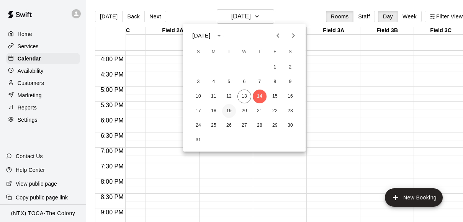
click at [229, 110] on button "19" at bounding box center [229, 111] width 14 height 14
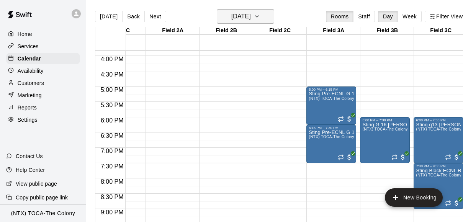
click at [260, 12] on icon "button" at bounding box center [257, 16] width 6 height 9
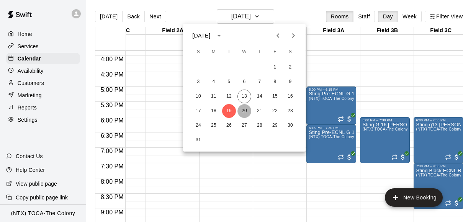
click at [244, 110] on button "20" at bounding box center [245, 111] width 14 height 14
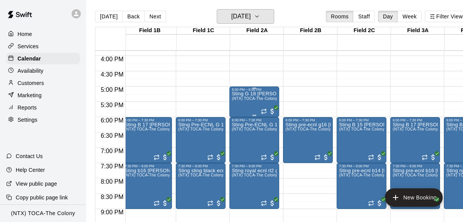
scroll to position [0, 0]
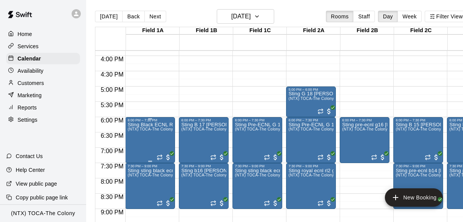
click at [135, 165] on icon "delete" at bounding box center [135, 166] width 5 height 7
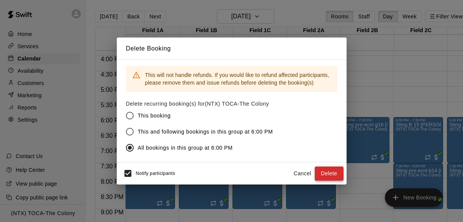
click at [323, 171] on button "Delete" at bounding box center [329, 174] width 29 height 14
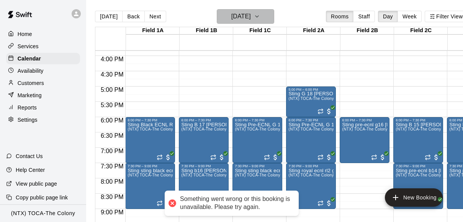
click at [259, 16] on icon "button" at bounding box center [257, 17] width 3 height 2
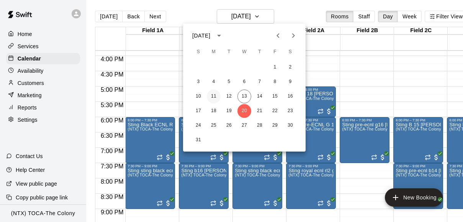
click at [213, 95] on button "11" at bounding box center [214, 97] width 14 height 14
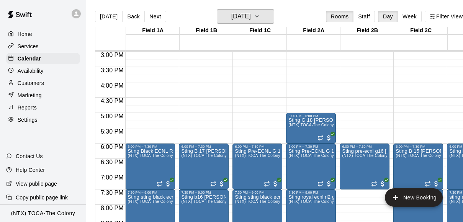
scroll to position [458, 0]
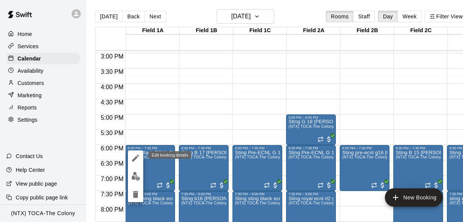
click at [136, 157] on icon "edit" at bounding box center [135, 158] width 7 height 7
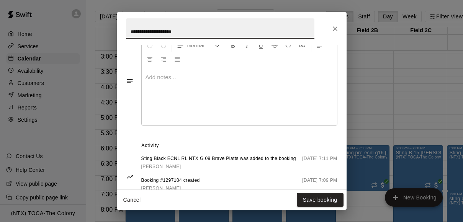
scroll to position [311, 0]
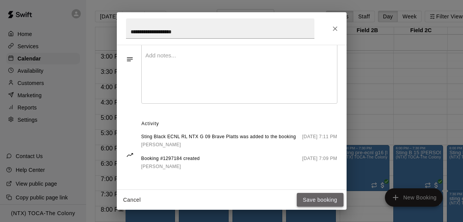
click at [316, 203] on button "Save booking" at bounding box center [320, 200] width 47 height 14
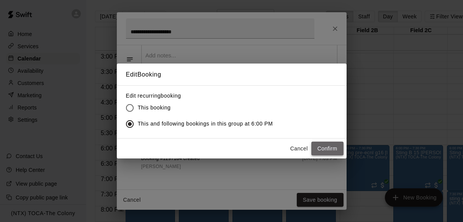
click at [330, 149] on button "Confirm" at bounding box center [328, 149] width 32 height 14
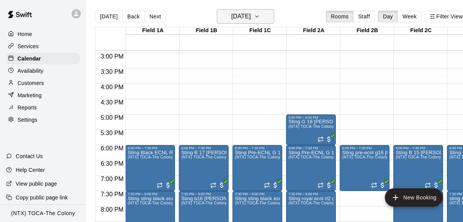
click at [260, 14] on icon "button" at bounding box center [257, 16] width 6 height 9
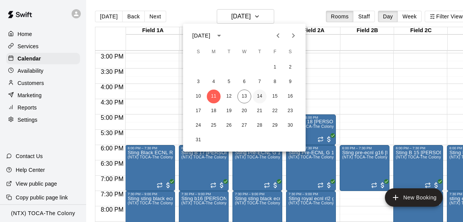
click at [263, 95] on button "14" at bounding box center [260, 97] width 14 height 14
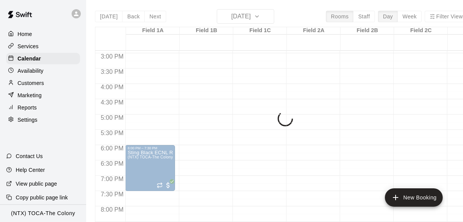
click at [270, 14] on div "[DATE] Back [DATE][DATE] Rooms Staff Day Week [GEOGRAPHIC_DATA] 1A 14 [GEOGRAPH…" at bounding box center [281, 120] width 373 height 222
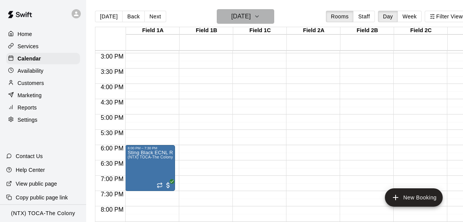
click at [260, 17] on icon "button" at bounding box center [257, 16] width 6 height 9
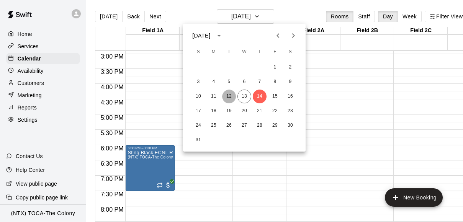
click at [232, 97] on button "12" at bounding box center [229, 97] width 14 height 14
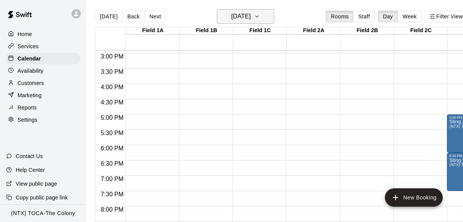
click at [260, 13] on icon "button" at bounding box center [257, 16] width 6 height 9
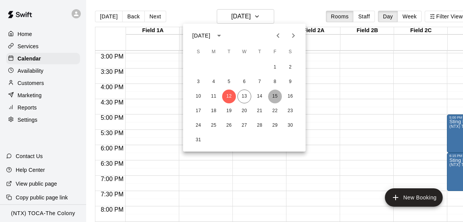
click at [274, 95] on button "15" at bounding box center [275, 97] width 14 height 14
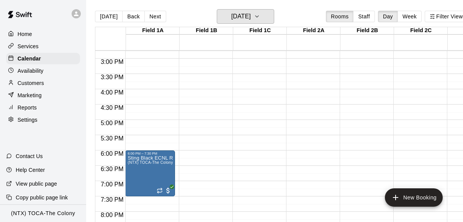
scroll to position [467, 0]
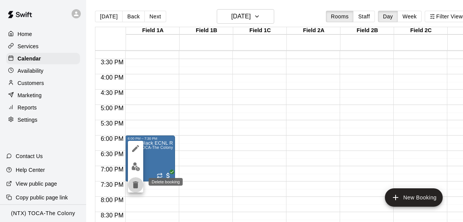
click at [133, 184] on icon "delete" at bounding box center [135, 184] width 9 height 9
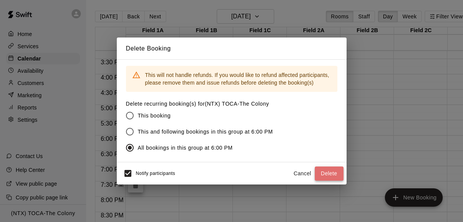
click at [327, 172] on button "Delete" at bounding box center [329, 174] width 29 height 14
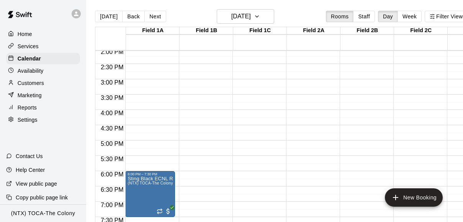
scroll to position [433, 0]
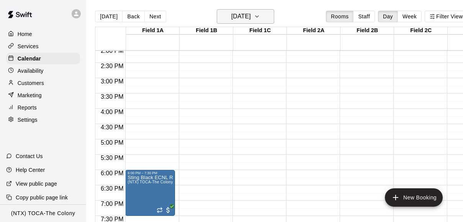
click at [260, 17] on icon "button" at bounding box center [257, 16] width 6 height 9
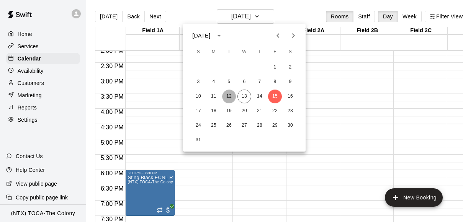
click at [230, 93] on button "12" at bounding box center [229, 97] width 14 height 14
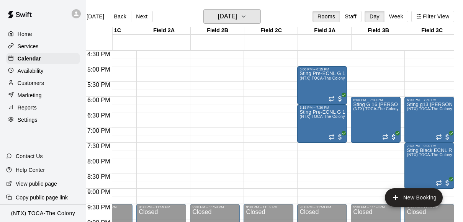
scroll to position [504, 136]
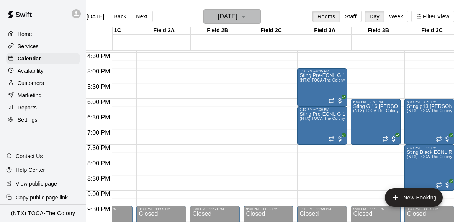
click at [247, 16] on icon "button" at bounding box center [244, 16] width 6 height 9
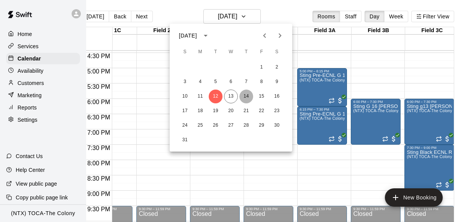
click at [247, 97] on button "14" at bounding box center [246, 97] width 14 height 14
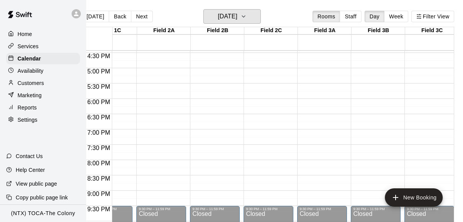
scroll to position [0, 141]
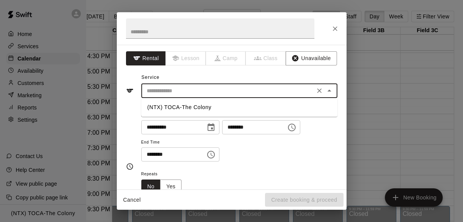
click at [294, 87] on input "text" at bounding box center [228, 91] width 169 height 10
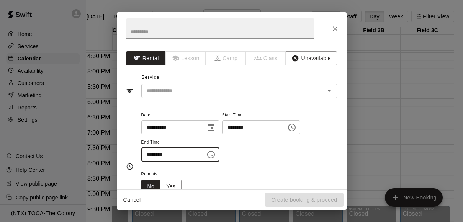
click at [149, 155] on input "********" at bounding box center [170, 155] width 59 height 14
type input "********"
click at [255, 107] on div "**********" at bounding box center [232, 166] width 212 height 125
click at [257, 91] on input "text" at bounding box center [228, 91] width 169 height 10
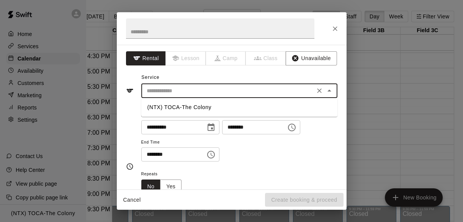
click at [249, 108] on li "(NTX) TOCA-The Colony" at bounding box center [239, 107] width 196 height 13
type input "**********"
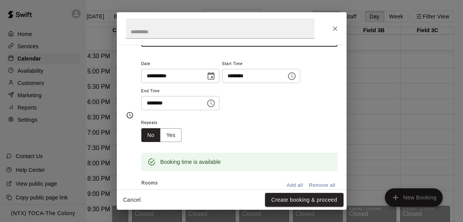
scroll to position [57, 0]
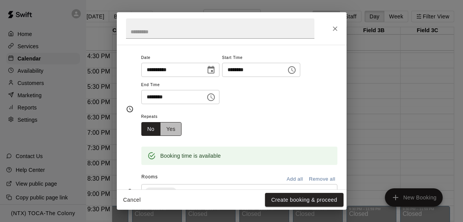
click at [175, 126] on button "Yes" at bounding box center [170, 129] width 21 height 14
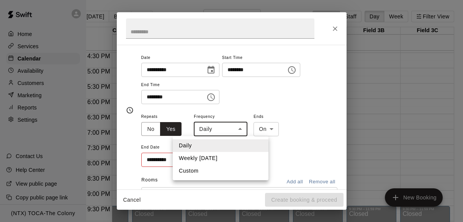
click at [216, 125] on body "Home Services Calendar Availability Customers Marketing Reports Settings Contac…" at bounding box center [218, 117] width 463 height 235
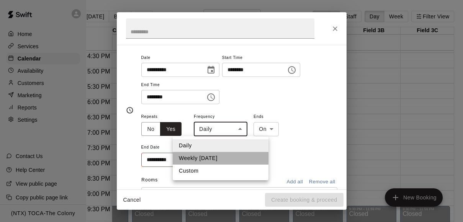
click at [211, 156] on li "Weekly [DATE]" at bounding box center [221, 158] width 96 height 13
type input "******"
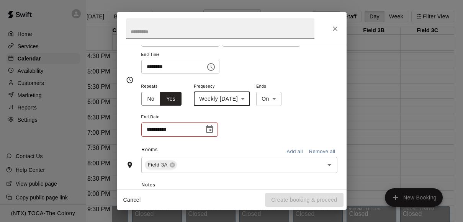
scroll to position [90, 0]
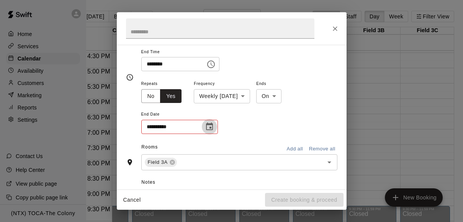
click at [212, 127] on icon "Choose date" at bounding box center [209, 126] width 9 height 9
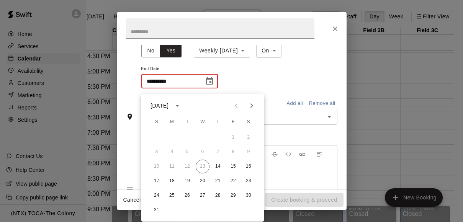
scroll to position [137, 0]
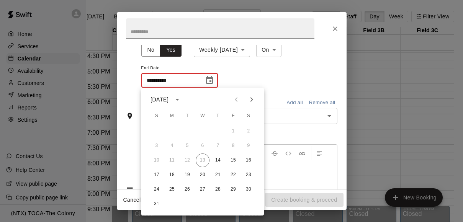
click at [182, 100] on icon "calendar view is open, switch to year view" at bounding box center [177, 99] width 9 height 9
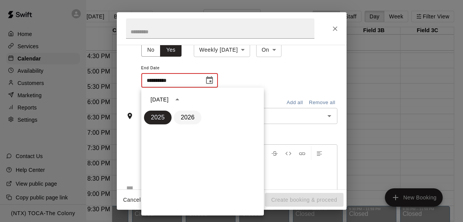
click at [192, 119] on button "2026" at bounding box center [188, 118] width 28 height 14
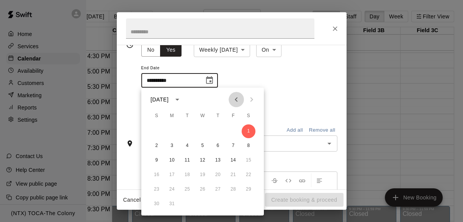
click at [235, 95] on icon "Previous month" at bounding box center [236, 99] width 9 height 9
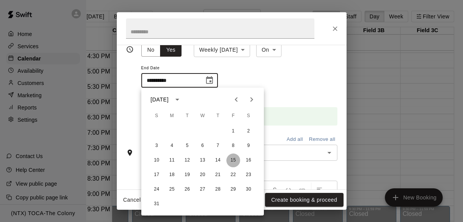
click at [233, 157] on button "15" at bounding box center [233, 161] width 14 height 14
type input "**********"
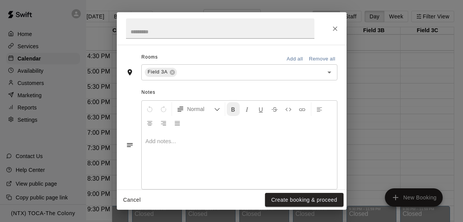
scroll to position [231, 0]
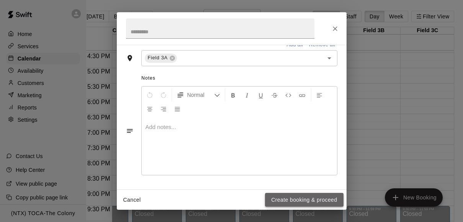
click at [289, 204] on button "Create booking & proceed" at bounding box center [304, 200] width 78 height 14
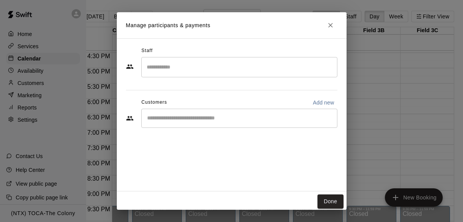
click at [238, 124] on div "​" at bounding box center [239, 118] width 196 height 19
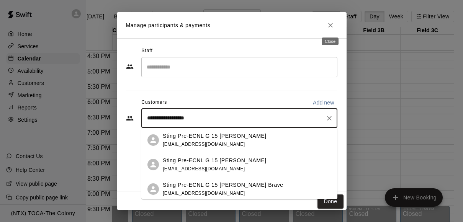
type input "**********"
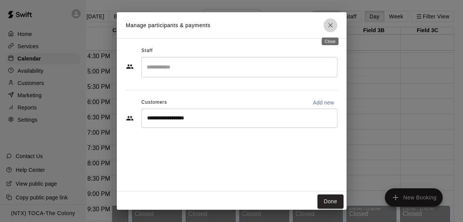
click at [332, 26] on icon "Close" at bounding box center [331, 25] width 8 height 8
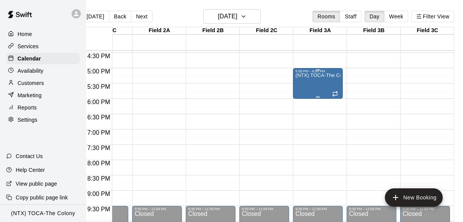
click at [320, 83] on div "(NTX) TOCA-The Colony" at bounding box center [317, 184] width 45 height 222
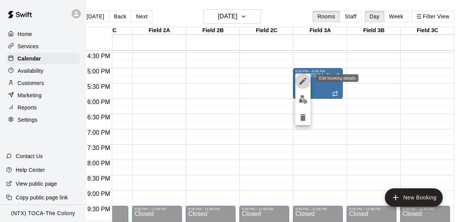
click at [305, 79] on icon "edit" at bounding box center [303, 81] width 7 height 7
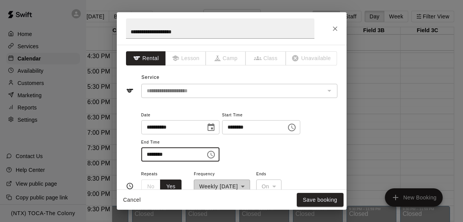
click at [157, 154] on input "********" at bounding box center [170, 155] width 59 height 14
type input "********"
click at [247, 152] on div "**********" at bounding box center [239, 136] width 196 height 52
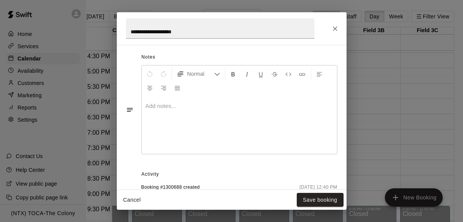
scroll to position [281, 0]
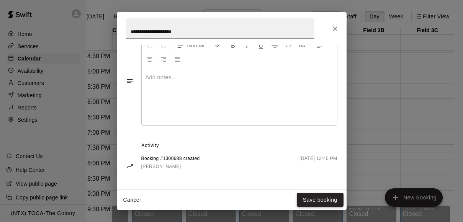
click at [321, 198] on button "Save booking" at bounding box center [320, 200] width 47 height 14
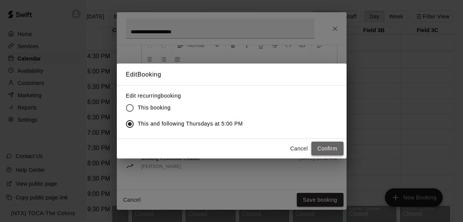
click at [327, 149] on button "Confirm" at bounding box center [328, 149] width 32 height 14
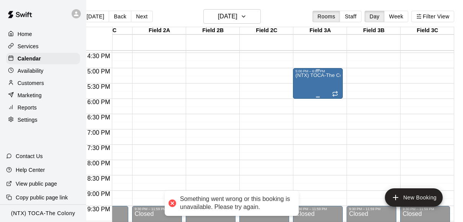
click at [315, 84] on div "(NTX) TOCA-The Colony" at bounding box center [317, 184] width 45 height 222
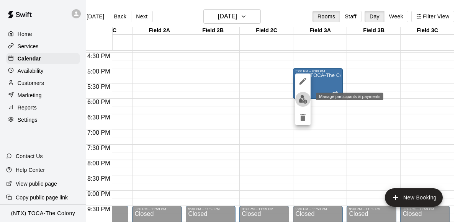
click at [302, 98] on img "edit" at bounding box center [303, 99] width 9 height 9
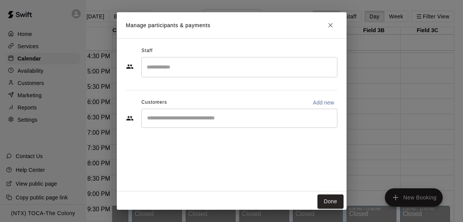
click at [266, 125] on div "​" at bounding box center [239, 118] width 196 height 19
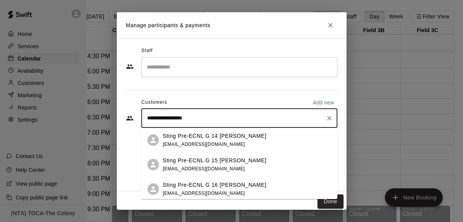
type input "**********"
click at [260, 190] on div "Sting Pre-ECNL G 15 [PERSON_NAME] Brave [EMAIL_ADDRESS][DOMAIN_NAME]" at bounding box center [247, 189] width 169 height 16
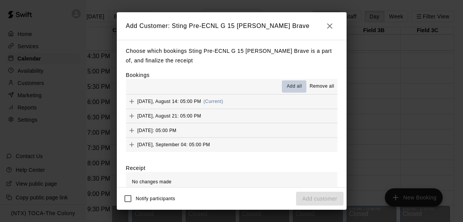
click at [295, 83] on span "Add all" at bounding box center [294, 87] width 15 height 8
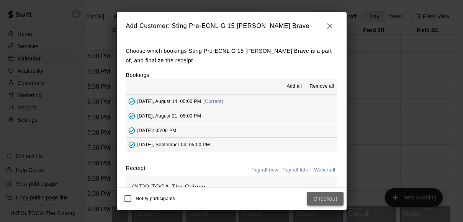
click at [326, 196] on button "Checkout" at bounding box center [325, 199] width 36 height 14
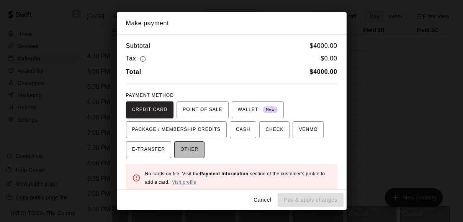
click at [193, 150] on span "OTHER" at bounding box center [189, 150] width 18 height 12
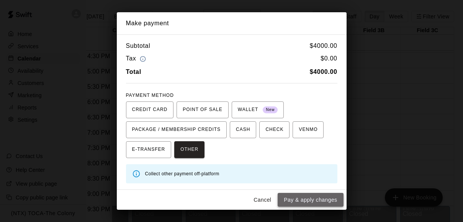
click at [298, 203] on button "Pay & apply changes" at bounding box center [311, 200] width 66 height 14
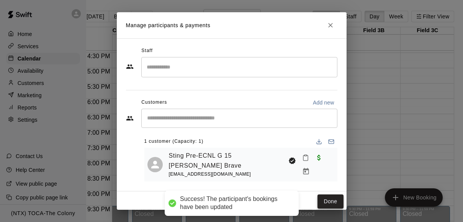
click at [324, 204] on button "Done" at bounding box center [331, 202] width 26 height 14
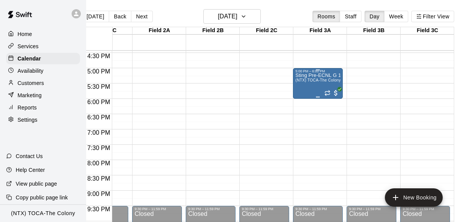
click at [306, 89] on div "Sting Pre-ECNL G 15 [PERSON_NAME] Brave (NTX) TOCA-The Colony" at bounding box center [317, 184] width 45 height 222
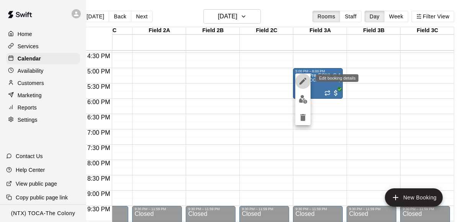
click at [303, 80] on icon "edit" at bounding box center [303, 81] width 7 height 7
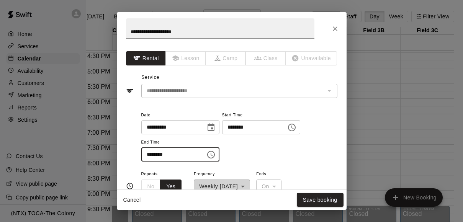
click at [159, 155] on input "********" at bounding box center [170, 155] width 59 height 14
type input "********"
click at [318, 200] on button "Save booking" at bounding box center [320, 200] width 47 height 14
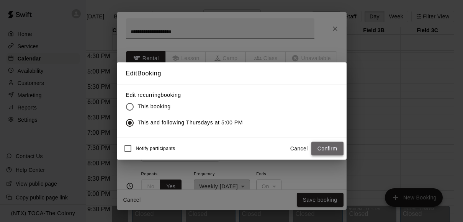
click at [324, 145] on button "Confirm" at bounding box center [328, 149] width 32 height 14
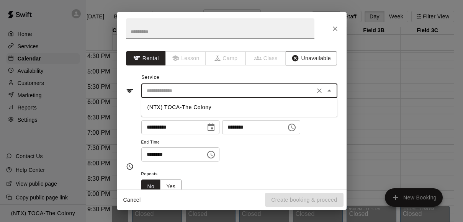
click at [289, 91] on input "text" at bounding box center [228, 91] width 169 height 10
click at [268, 104] on li "(NTX) TOCA-The Colony" at bounding box center [239, 107] width 196 height 13
type input "**********"
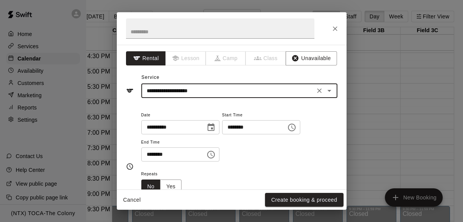
click at [152, 154] on input "********" at bounding box center [170, 155] width 59 height 14
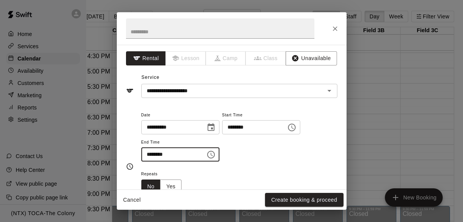
type input "********"
click at [274, 165] on div "**********" at bounding box center [239, 139] width 196 height 59
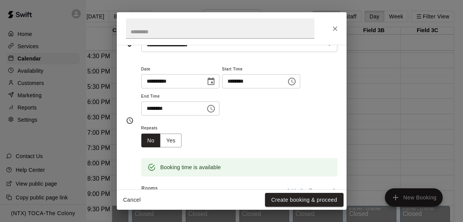
scroll to position [48, 0]
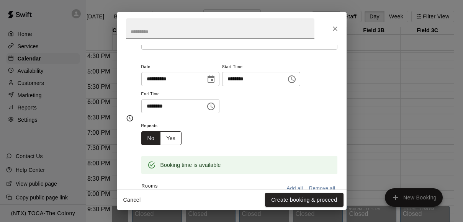
click at [172, 136] on button "Yes" at bounding box center [170, 138] width 21 height 14
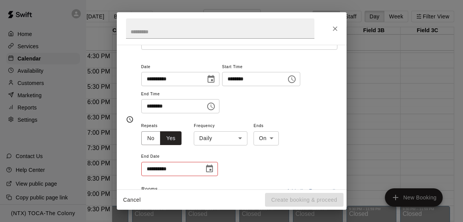
scroll to position [65, 0]
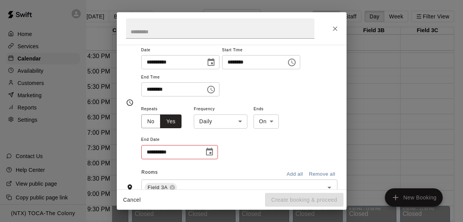
click at [241, 118] on body "Home Services Calendar Availability Customers Marketing Reports Settings Contac…" at bounding box center [218, 117] width 463 height 235
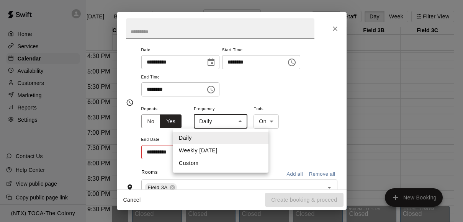
click at [230, 146] on li "Weekly [DATE]" at bounding box center [221, 150] width 96 height 13
type input "******"
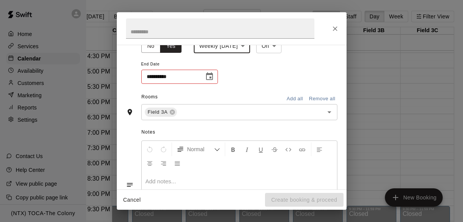
scroll to position [142, 0]
click at [211, 70] on button "Choose date" at bounding box center [209, 75] width 15 height 15
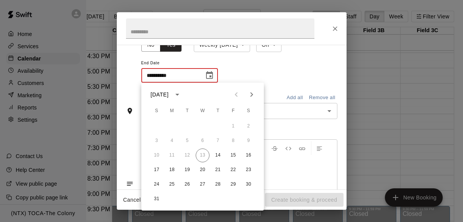
click at [182, 92] on icon "calendar view is open, switch to year view" at bounding box center [177, 94] width 9 height 9
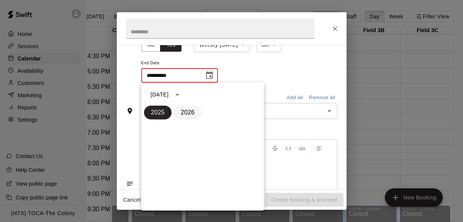
click at [190, 108] on button "2026" at bounding box center [188, 113] width 28 height 14
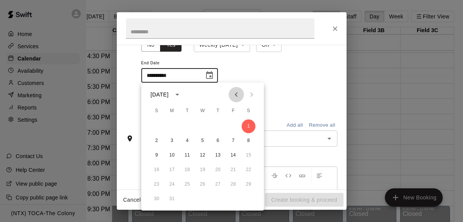
click at [237, 94] on icon "Previous month" at bounding box center [236, 94] width 9 height 9
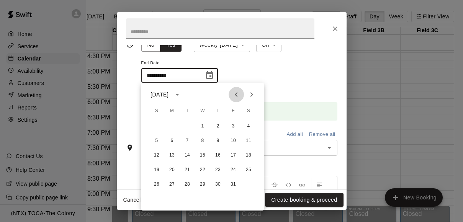
click at [237, 94] on icon "Previous month" at bounding box center [236, 94] width 9 height 9
click at [233, 154] on button "15" at bounding box center [233, 156] width 14 height 14
type input "**********"
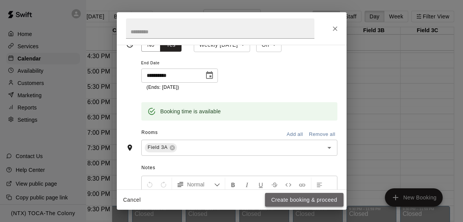
click at [294, 200] on button "Create booking & proceed" at bounding box center [304, 200] width 78 height 14
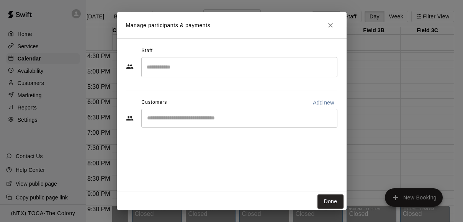
click at [262, 112] on div "​" at bounding box center [239, 118] width 196 height 19
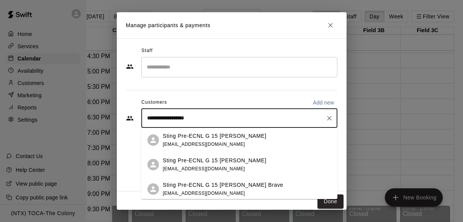
type input "**********"
click at [251, 164] on div "Sting Pre-ECNL G 15 [PERSON_NAME] [EMAIL_ADDRESS][DOMAIN_NAME]" at bounding box center [247, 165] width 169 height 16
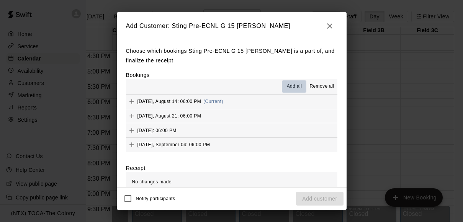
click at [289, 86] on span "Add all" at bounding box center [294, 87] width 15 height 8
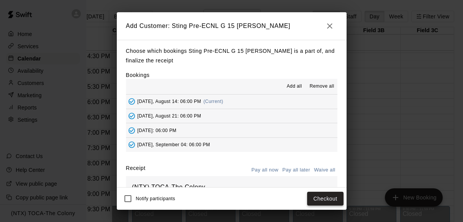
click at [325, 195] on button "Checkout" at bounding box center [325, 199] width 36 height 14
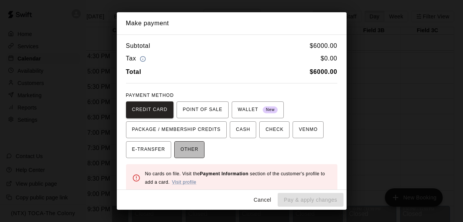
click at [195, 151] on span "OTHER" at bounding box center [189, 150] width 18 height 12
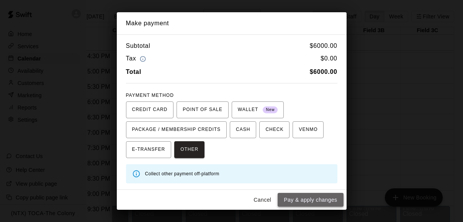
click at [310, 199] on button "Pay & apply changes" at bounding box center [311, 200] width 66 height 14
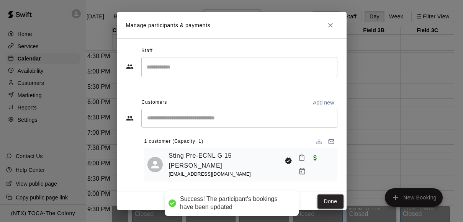
click at [327, 204] on button "Done" at bounding box center [331, 202] width 26 height 14
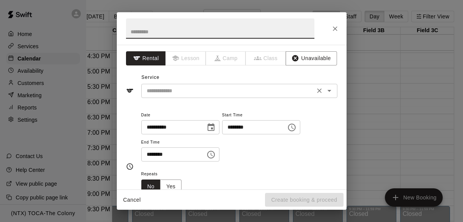
click at [203, 93] on input "text" at bounding box center [228, 91] width 169 height 10
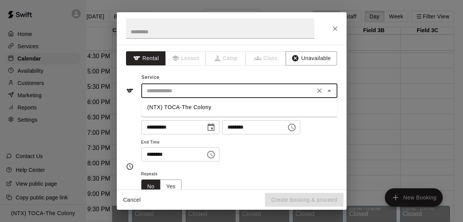
click at [203, 111] on li "(NTX) TOCA-The Colony" at bounding box center [239, 107] width 196 height 13
type input "**********"
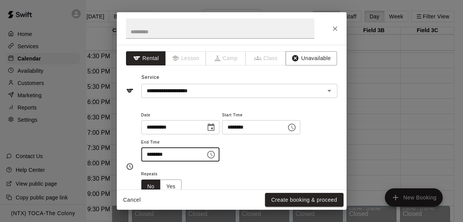
click at [149, 156] on input "********" at bounding box center [170, 155] width 59 height 14
type input "********"
click at [257, 153] on div "**********" at bounding box center [239, 136] width 196 height 52
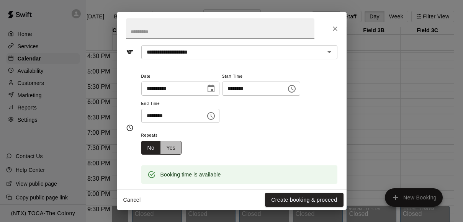
click at [173, 147] on button "Yes" at bounding box center [170, 148] width 21 height 14
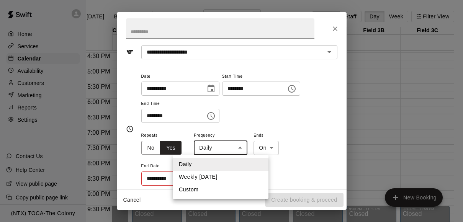
click at [241, 151] on body "Home Services Calendar Availability Customers Marketing Reports Settings Contac…" at bounding box center [218, 117] width 463 height 235
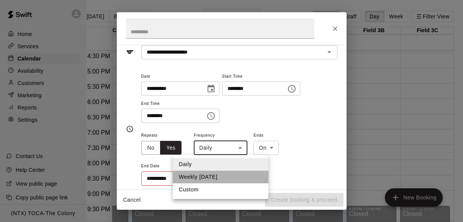
click at [227, 176] on li "Weekly [DATE]" at bounding box center [221, 177] width 96 height 13
type input "******"
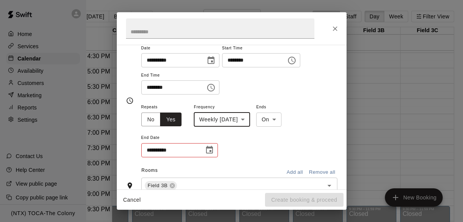
scroll to position [73, 0]
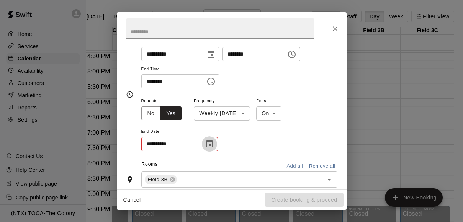
click at [210, 146] on icon "Choose date" at bounding box center [209, 143] width 9 height 9
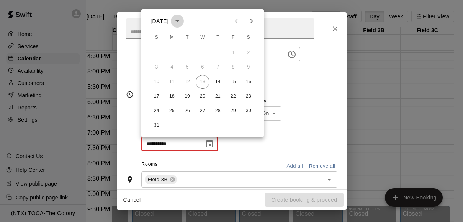
click at [182, 18] on icon "calendar view is open, switch to year view" at bounding box center [177, 20] width 9 height 9
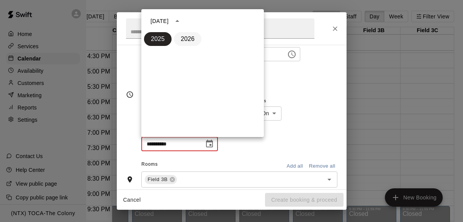
click at [188, 34] on button "2026" at bounding box center [188, 39] width 28 height 14
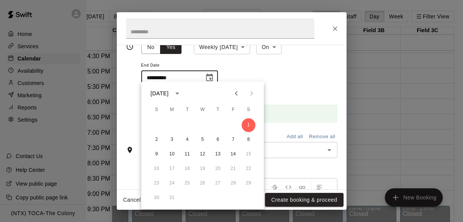
scroll to position [143, 0]
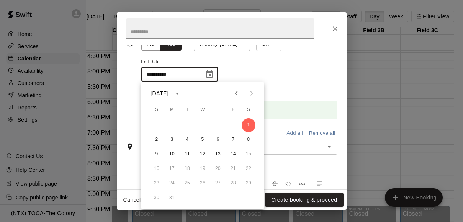
click at [236, 92] on icon "Previous month" at bounding box center [236, 93] width 3 height 5
click at [234, 152] on button "15" at bounding box center [233, 155] width 14 height 14
type input "**********"
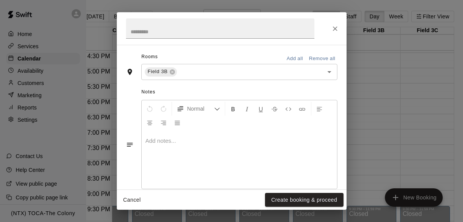
scroll to position [231, 0]
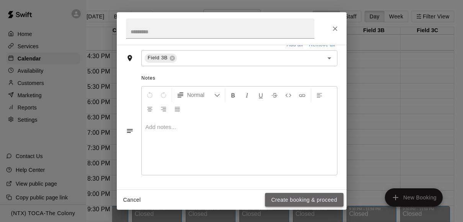
click at [303, 201] on button "Create booking & proceed" at bounding box center [304, 200] width 78 height 14
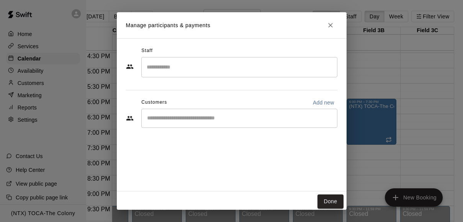
click at [240, 116] on input "Start typing to search customers..." at bounding box center [239, 119] width 189 height 8
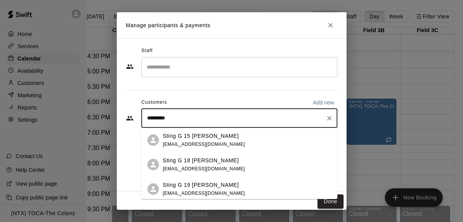
type input "**********"
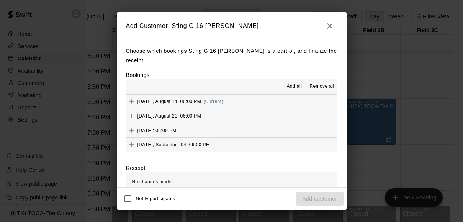
click at [290, 80] on button "Add all" at bounding box center [294, 86] width 25 height 12
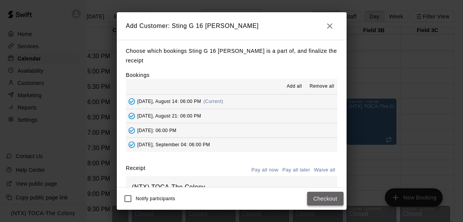
click at [331, 200] on button "Checkout" at bounding box center [325, 199] width 36 height 14
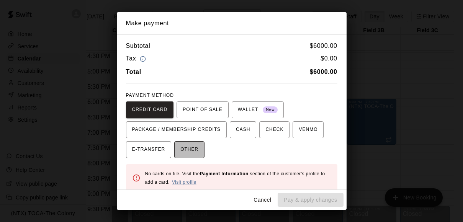
click at [192, 152] on span "OTHER" at bounding box center [189, 150] width 18 height 12
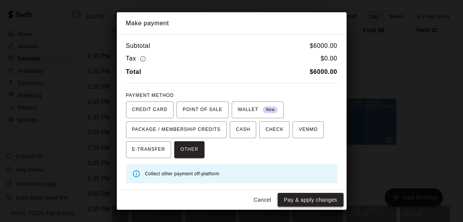
click at [315, 200] on button "Pay & apply changes" at bounding box center [311, 200] width 66 height 14
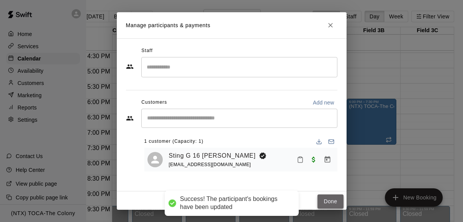
click at [330, 202] on button "Done" at bounding box center [331, 202] width 26 height 14
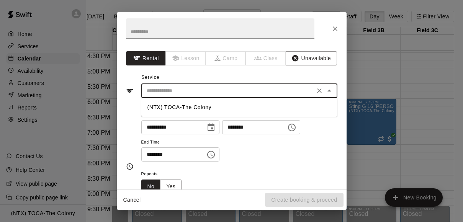
click at [272, 89] on input "text" at bounding box center [228, 91] width 169 height 10
click at [254, 107] on li "(NTX) TOCA-The Colony" at bounding box center [239, 107] width 196 height 13
type input "**********"
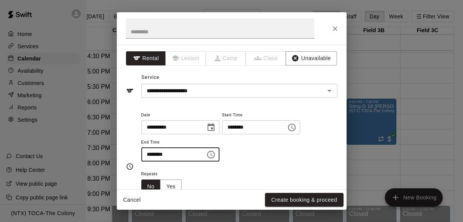
click at [149, 152] on input "********" at bounding box center [170, 155] width 59 height 14
type input "********"
click at [253, 158] on div "**********" at bounding box center [239, 136] width 196 height 52
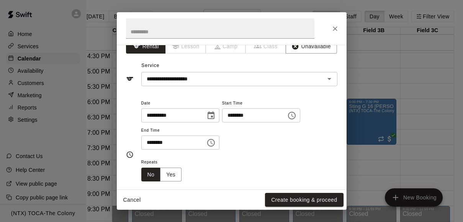
scroll to position [19, 0]
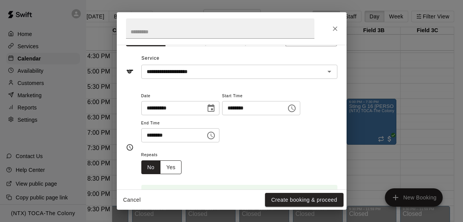
click at [174, 166] on button "Yes" at bounding box center [170, 168] width 21 height 14
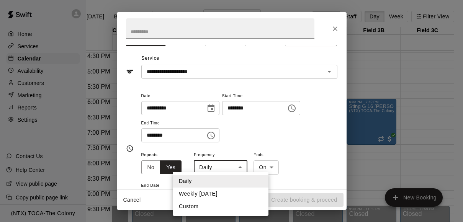
click at [240, 166] on body "Home Services Calendar Availability Customers Marketing Reports Settings Contac…" at bounding box center [218, 117] width 463 height 235
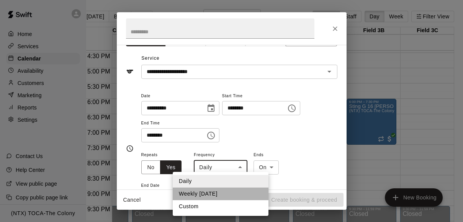
click at [228, 192] on li "Weekly [DATE]" at bounding box center [221, 194] width 96 height 13
type input "******"
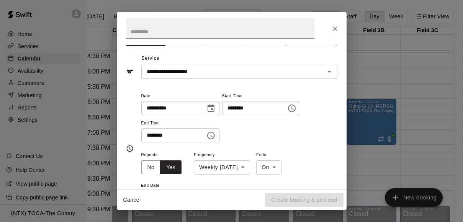
click at [284, 143] on div "**********" at bounding box center [239, 120] width 196 height 59
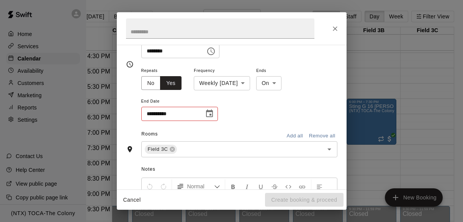
scroll to position [120, 0]
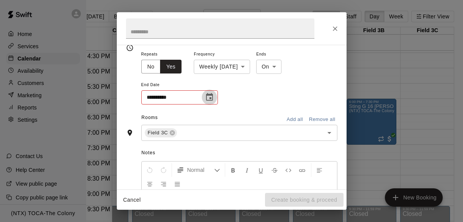
click at [212, 98] on icon "Choose date" at bounding box center [209, 97] width 9 height 9
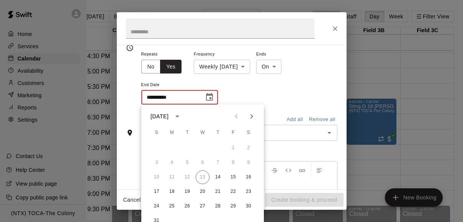
click at [182, 118] on icon "calendar view is open, switch to year view" at bounding box center [177, 116] width 9 height 9
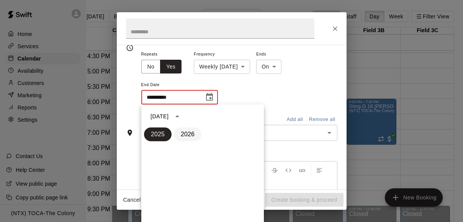
click at [189, 134] on button "2026" at bounding box center [188, 135] width 28 height 14
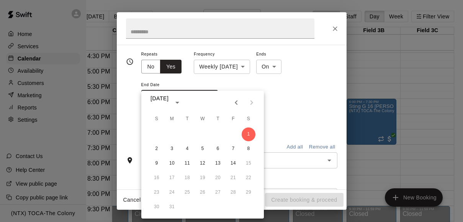
scroll to position [134, 0]
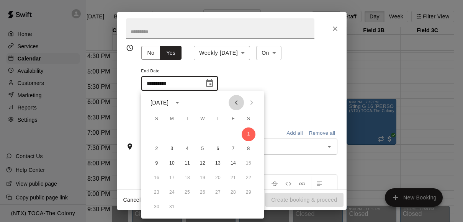
click at [235, 102] on icon "Previous month" at bounding box center [236, 102] width 9 height 9
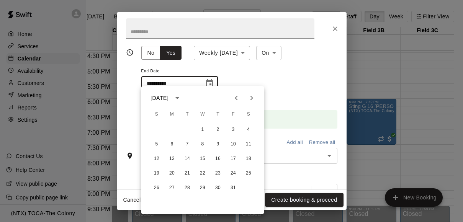
scroll to position [138, 0]
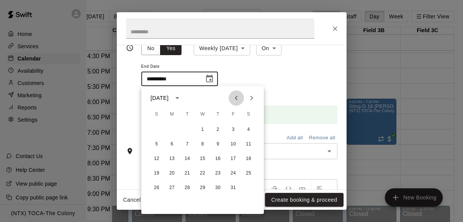
click at [235, 102] on icon "Previous month" at bounding box center [236, 97] width 9 height 9
click at [233, 158] on button "15" at bounding box center [233, 159] width 14 height 14
type input "**********"
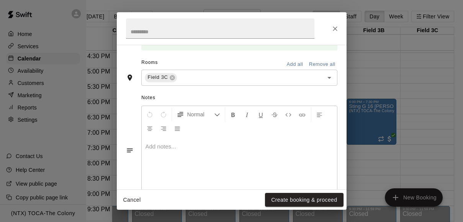
scroll to position [215, 0]
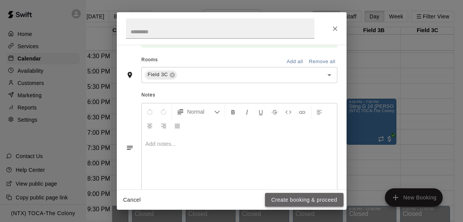
click at [300, 199] on button "Create booking & proceed" at bounding box center [304, 200] width 78 height 14
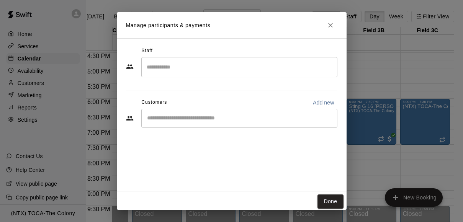
click at [253, 125] on div "​" at bounding box center [239, 118] width 196 height 19
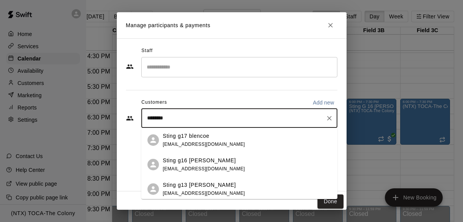
type input "*********"
click at [231, 186] on div "Sting g13 hubbard [EMAIL_ADDRESS][DOMAIN_NAME]" at bounding box center [247, 189] width 169 height 16
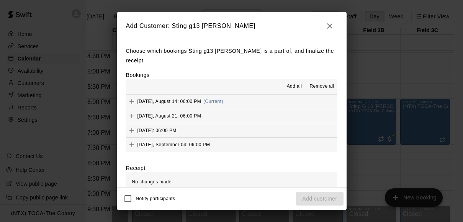
click at [298, 83] on span "Add all" at bounding box center [294, 87] width 15 height 8
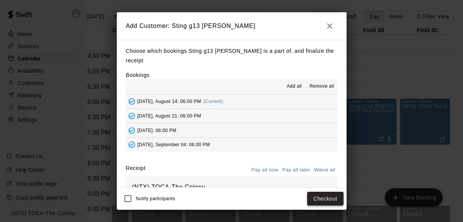
click at [323, 198] on button "Checkout" at bounding box center [325, 199] width 36 height 14
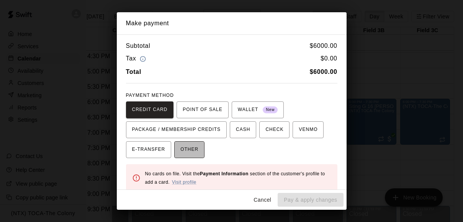
click at [195, 149] on span "OTHER" at bounding box center [189, 150] width 18 height 12
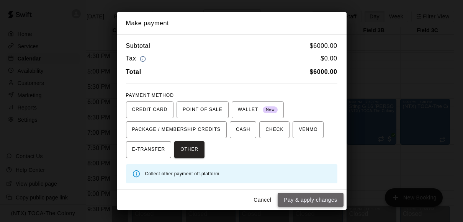
click at [331, 202] on button "Pay & apply changes" at bounding box center [311, 200] width 66 height 14
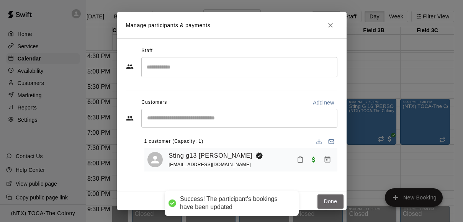
click at [331, 202] on button "Done" at bounding box center [331, 202] width 26 height 14
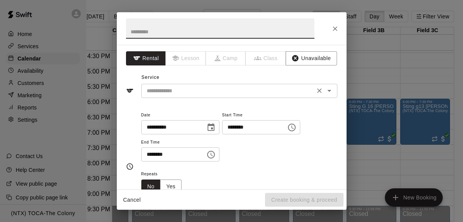
click at [246, 90] on input "text" at bounding box center [228, 91] width 169 height 10
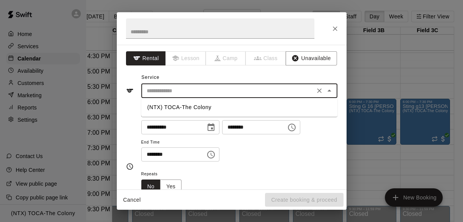
click at [236, 108] on li "(NTX) TOCA-The Colony" at bounding box center [239, 107] width 196 height 13
type input "**********"
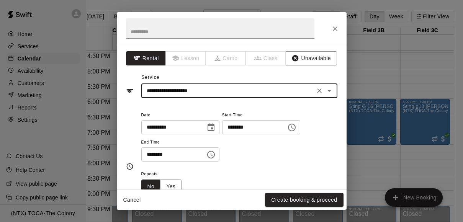
click at [151, 153] on input "********" at bounding box center [170, 155] width 59 height 14
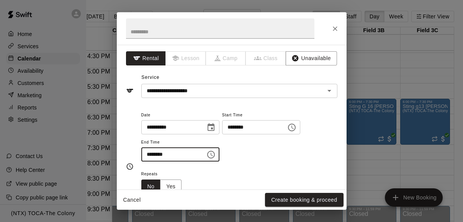
type input "********"
click at [274, 160] on div "**********" at bounding box center [239, 136] width 196 height 52
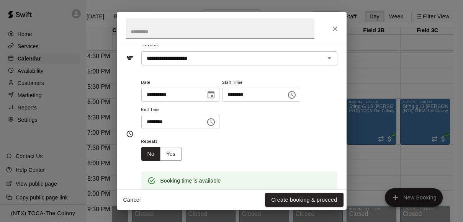
scroll to position [39, 0]
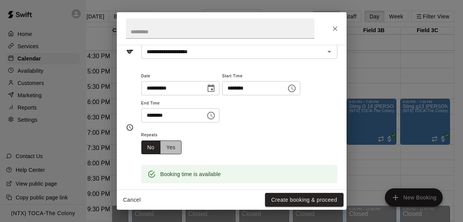
click at [177, 148] on button "Yes" at bounding box center [170, 148] width 21 height 14
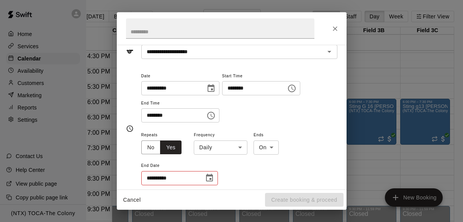
click at [231, 149] on body "Home Services Calendar Availability Customers Marketing Reports Settings Contac…" at bounding box center [218, 117] width 463 height 235
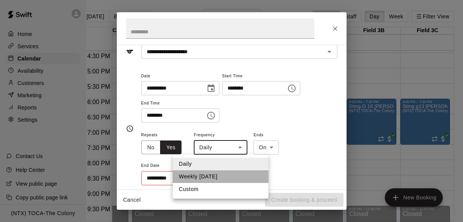
click at [226, 175] on li "Weekly [DATE]" at bounding box center [221, 177] width 96 height 13
type input "******"
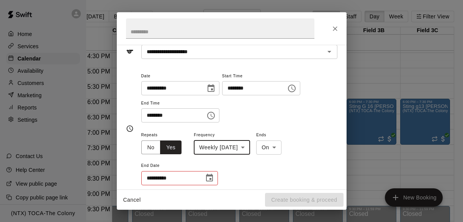
scroll to position [59, 0]
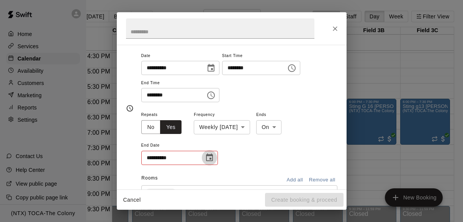
click at [209, 156] on icon "Choose date" at bounding box center [209, 158] width 7 height 8
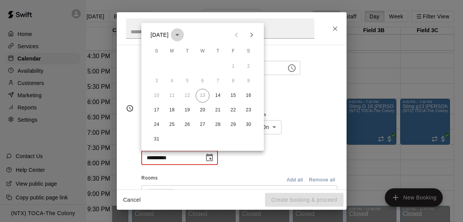
click at [179, 35] on icon "calendar view is open, switch to year view" at bounding box center [177, 35] width 4 height 2
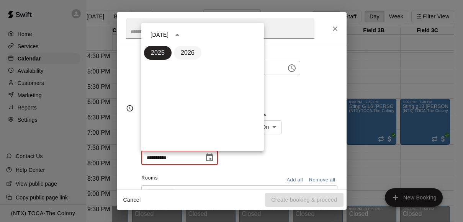
click at [189, 54] on button "2026" at bounding box center [188, 53] width 28 height 14
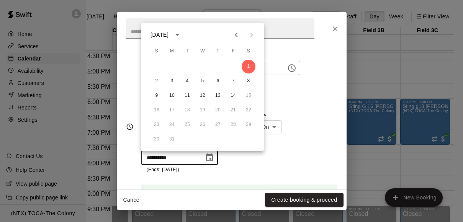
click at [234, 33] on icon "Previous month" at bounding box center [236, 34] width 9 height 9
click at [234, 93] on button "15" at bounding box center [233, 96] width 14 height 14
type input "**********"
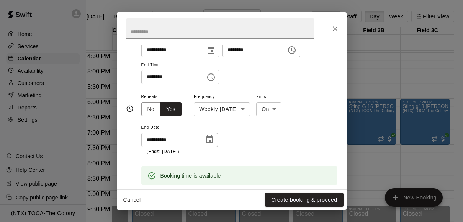
scroll to position [65, 0]
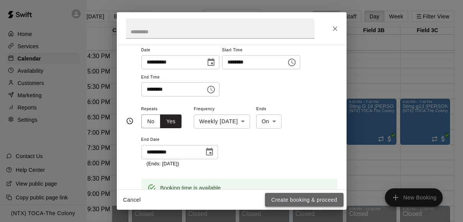
click at [324, 201] on button "Create booking & proceed" at bounding box center [304, 200] width 78 height 14
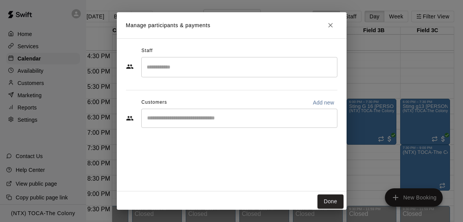
click at [210, 114] on div "​" at bounding box center [239, 118] width 196 height 19
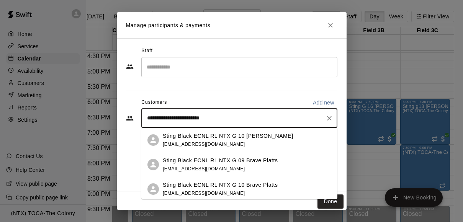
type input "**********"
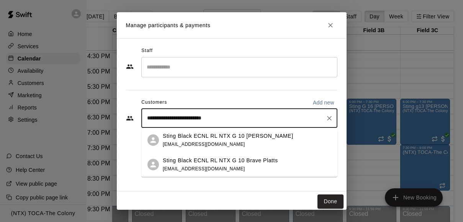
click at [221, 162] on p "Sting Black ECNL RL NTX G 10 Brave Platts" at bounding box center [220, 161] width 115 height 8
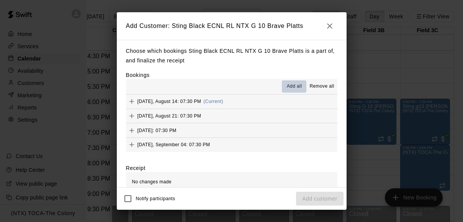
click at [290, 83] on span "Add all" at bounding box center [294, 87] width 15 height 8
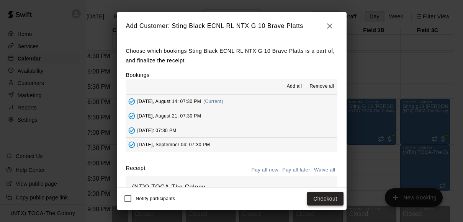
click at [326, 202] on button "Checkout" at bounding box center [325, 199] width 36 height 14
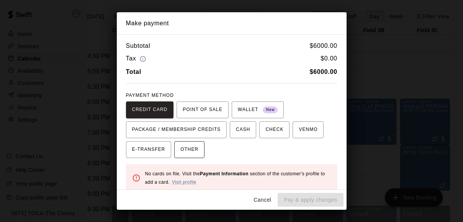
click at [190, 146] on span "OTHER" at bounding box center [189, 150] width 18 height 12
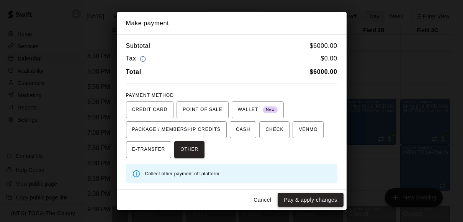
click at [311, 201] on button "Pay & apply changes" at bounding box center [311, 200] width 66 height 14
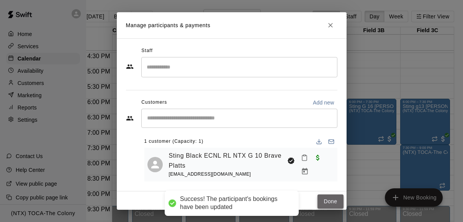
click at [330, 201] on button "Done" at bounding box center [331, 202] width 26 height 14
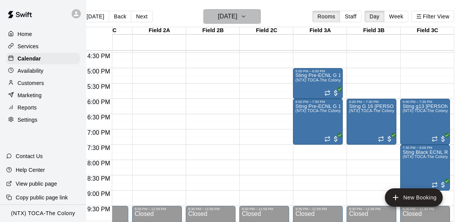
click at [247, 16] on icon "button" at bounding box center [244, 16] width 6 height 9
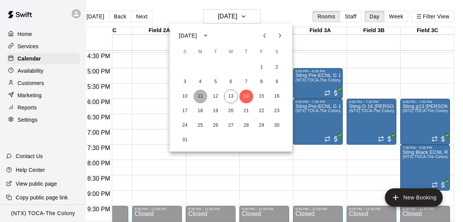
click at [200, 93] on button "11" at bounding box center [201, 97] width 14 height 14
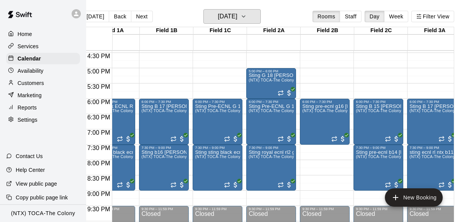
scroll to position [0, 23]
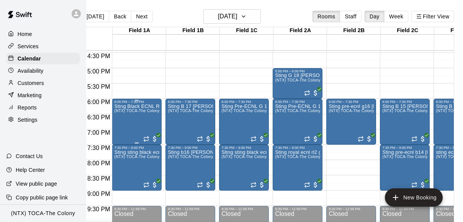
click at [136, 124] on div "Sting Black ECNL RL NTX G 09 Brave Platts (NTX) TOCA-The Colony" at bounding box center [136, 215] width 45 height 222
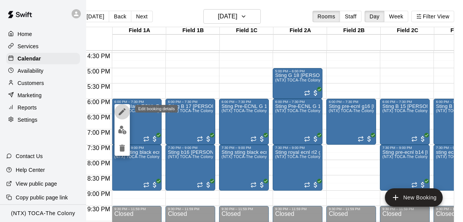
click at [123, 114] on icon "edit" at bounding box center [122, 111] width 9 height 9
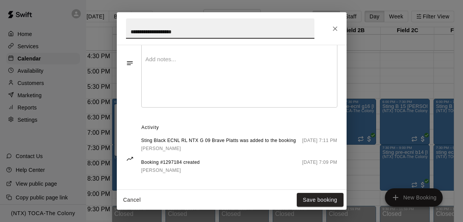
scroll to position [311, 0]
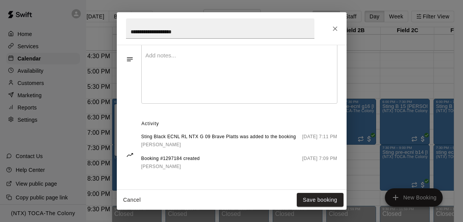
click at [151, 118] on span "Activity" at bounding box center [239, 124] width 196 height 12
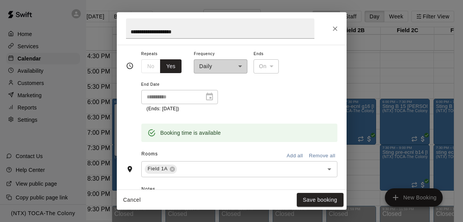
scroll to position [125, 0]
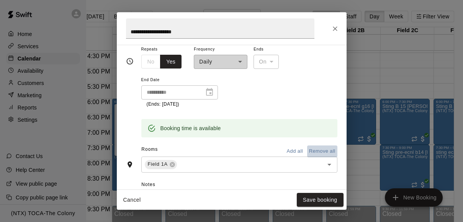
click at [317, 148] on button "Remove all" at bounding box center [322, 152] width 30 height 12
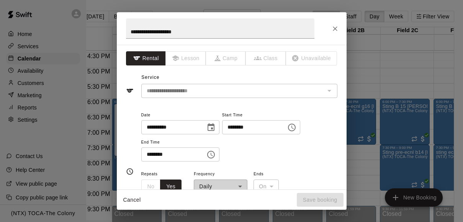
scroll to position [10, 0]
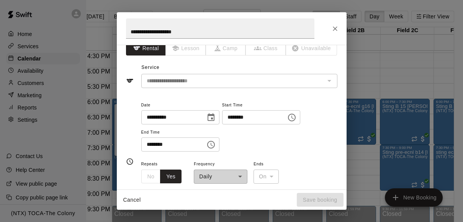
click at [221, 179] on div "**********" at bounding box center [221, 171] width 54 height 25
click at [169, 181] on button "Yes" at bounding box center [170, 177] width 21 height 14
click at [150, 180] on div "No Yes" at bounding box center [161, 177] width 41 height 14
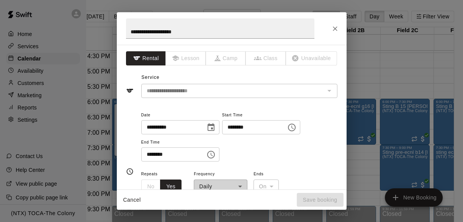
click at [308, 194] on div "Cancel Save booking" at bounding box center [232, 200] width 230 height 20
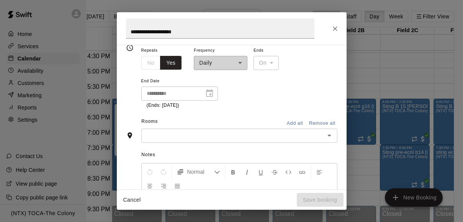
scroll to position [194, 0]
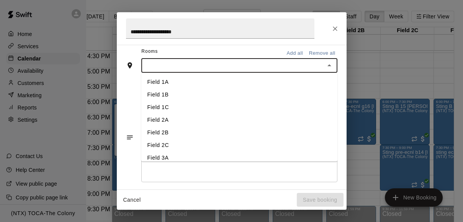
click at [272, 62] on input "text" at bounding box center [233, 66] width 179 height 10
click at [235, 82] on li "Field 1A" at bounding box center [239, 82] width 196 height 13
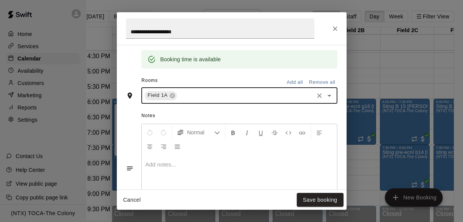
click at [131, 199] on button "Cancel" at bounding box center [132, 200] width 25 height 14
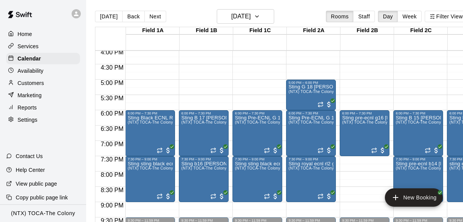
scroll to position [493, 0]
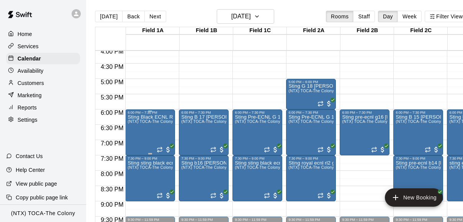
click at [139, 139] on div "Sting Black ECNL RL NTX G 09 Brave Platts (NTX) TOCA-The Colony" at bounding box center [150, 226] width 45 height 222
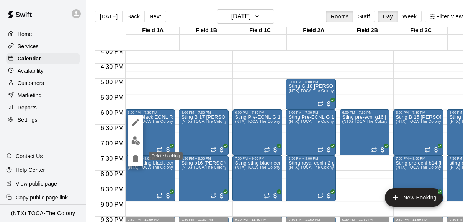
click at [134, 160] on icon "delete" at bounding box center [135, 159] width 5 height 7
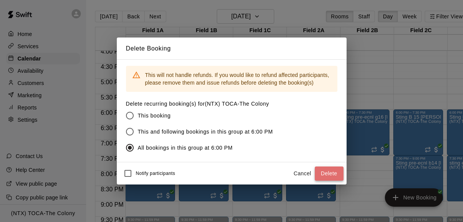
click at [326, 172] on button "Delete" at bounding box center [329, 174] width 29 height 14
